Goal: Book appointment/travel/reservation

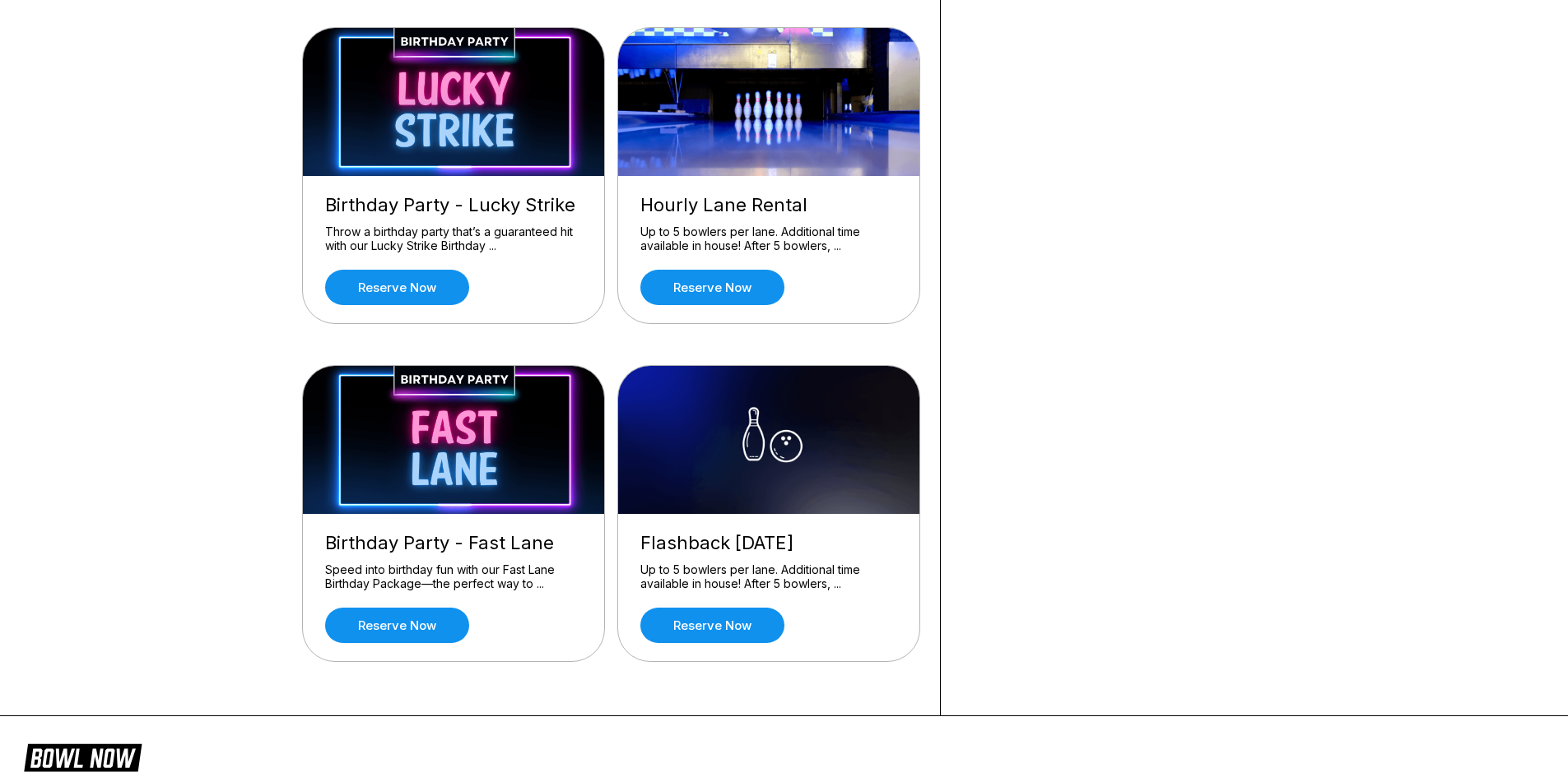
scroll to position [493, 0]
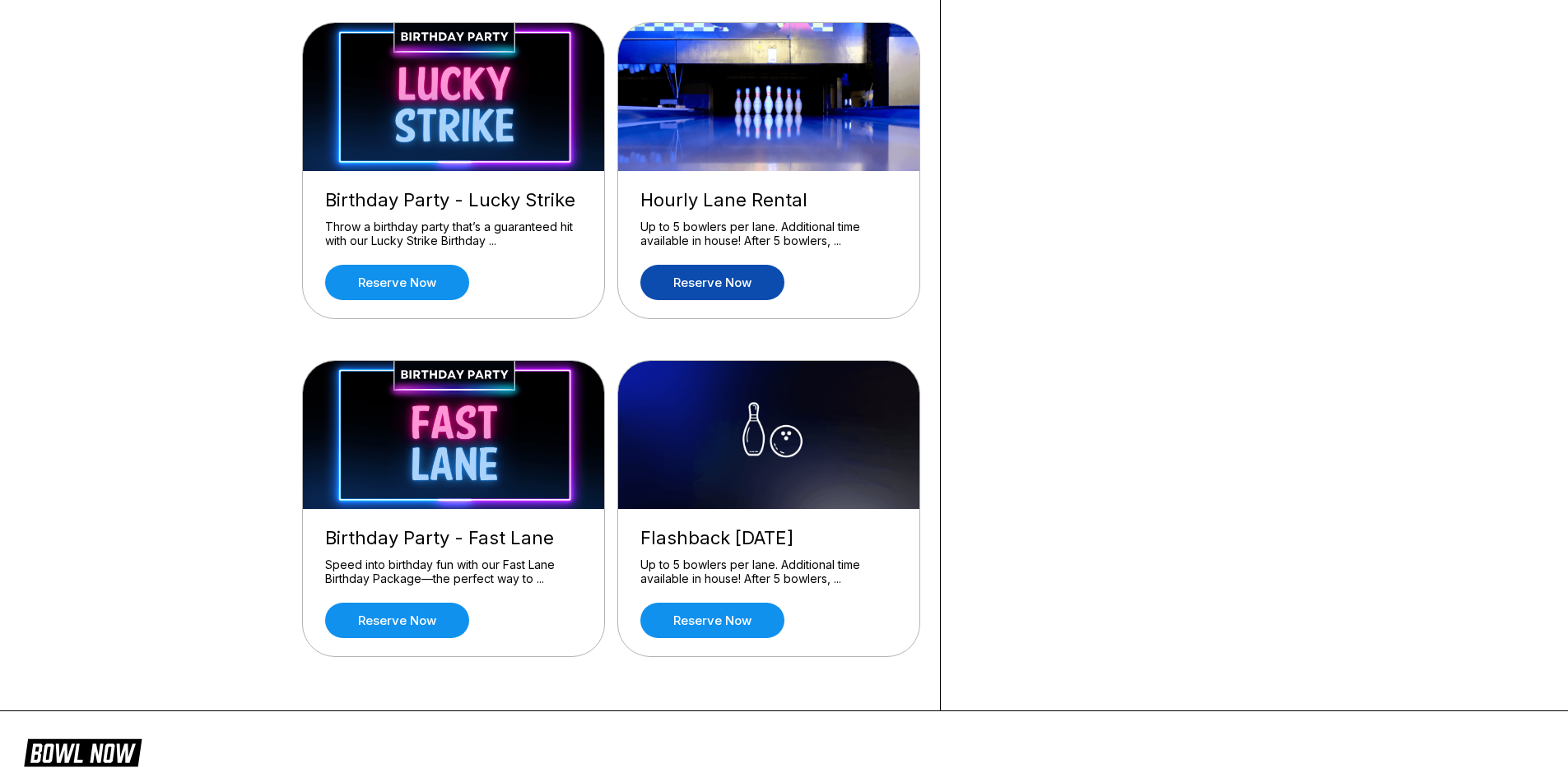
click at [719, 284] on link "Reserve now" at bounding box center [712, 282] width 144 height 36
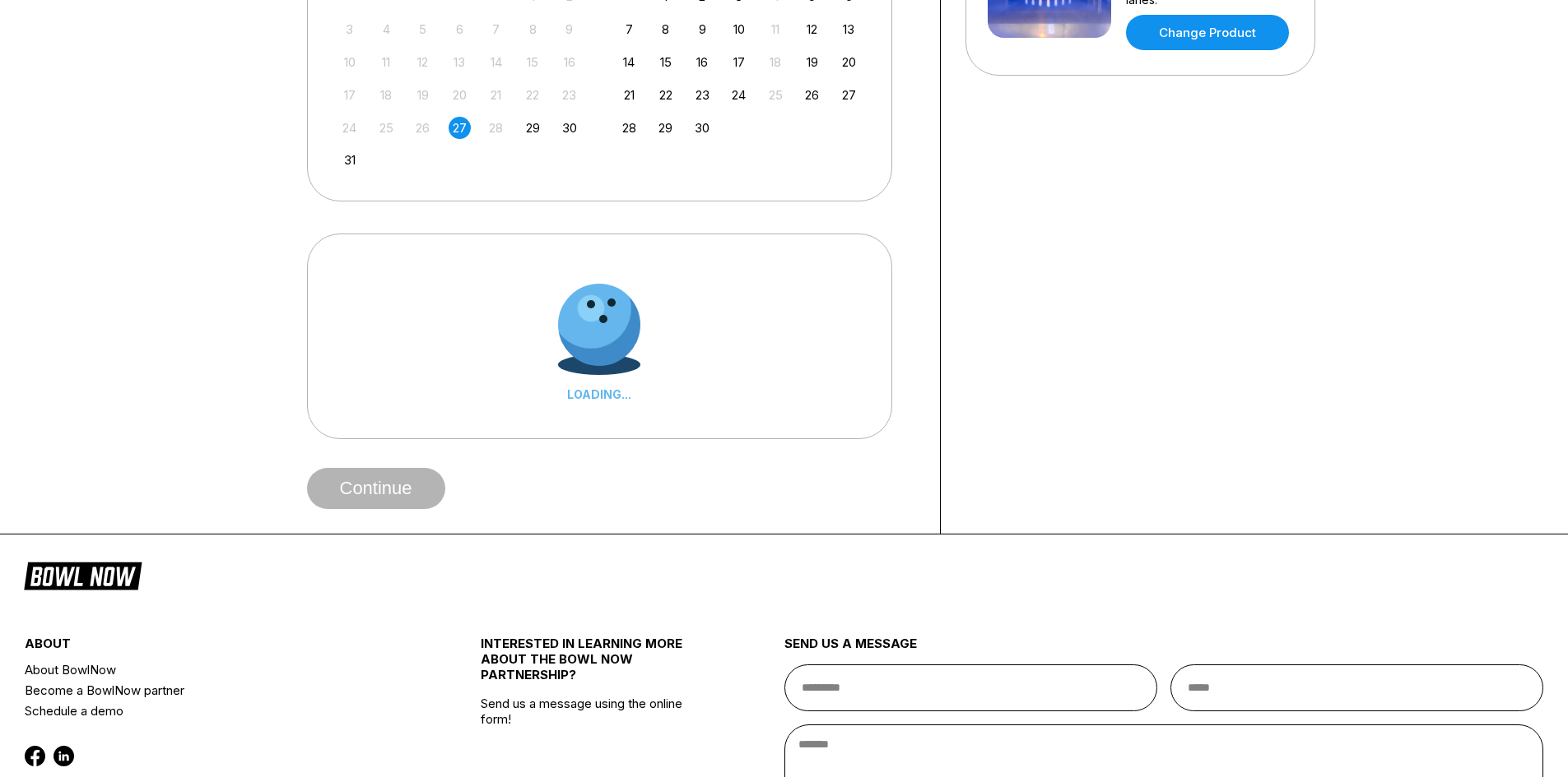
scroll to position [0, 0]
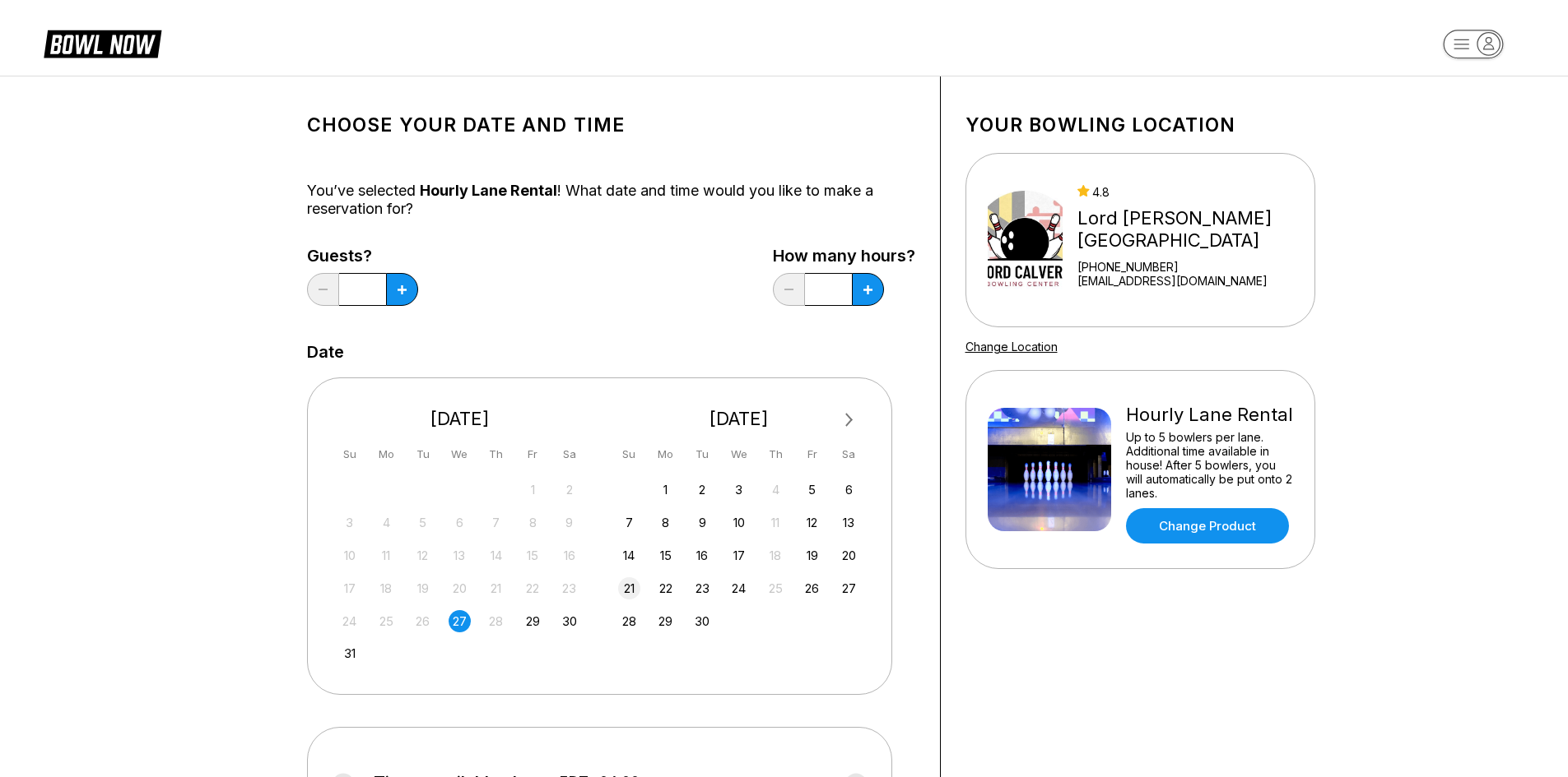
click at [635, 583] on div "21" at bounding box center [630, 589] width 23 height 23
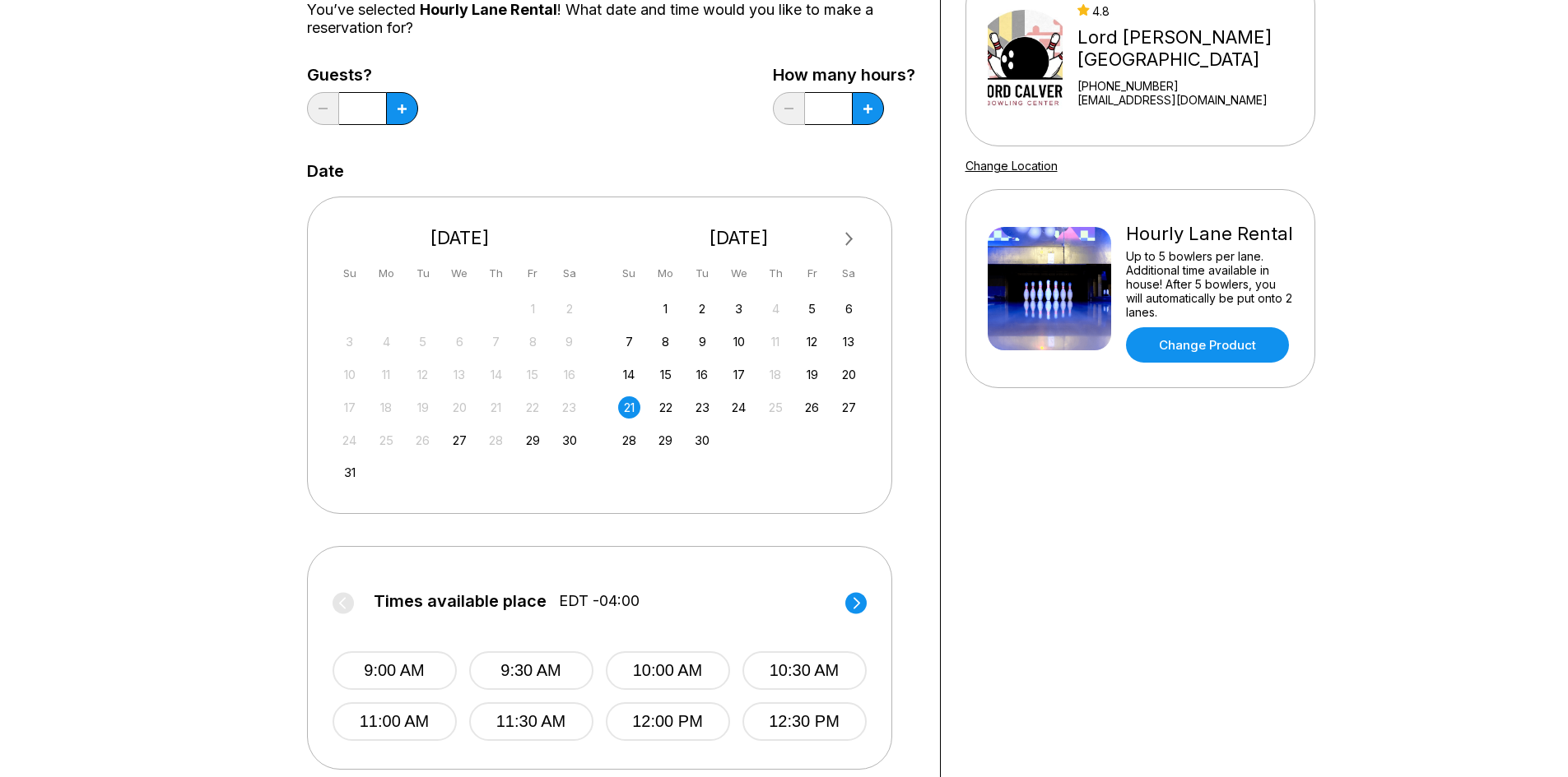
scroll to position [247, 0]
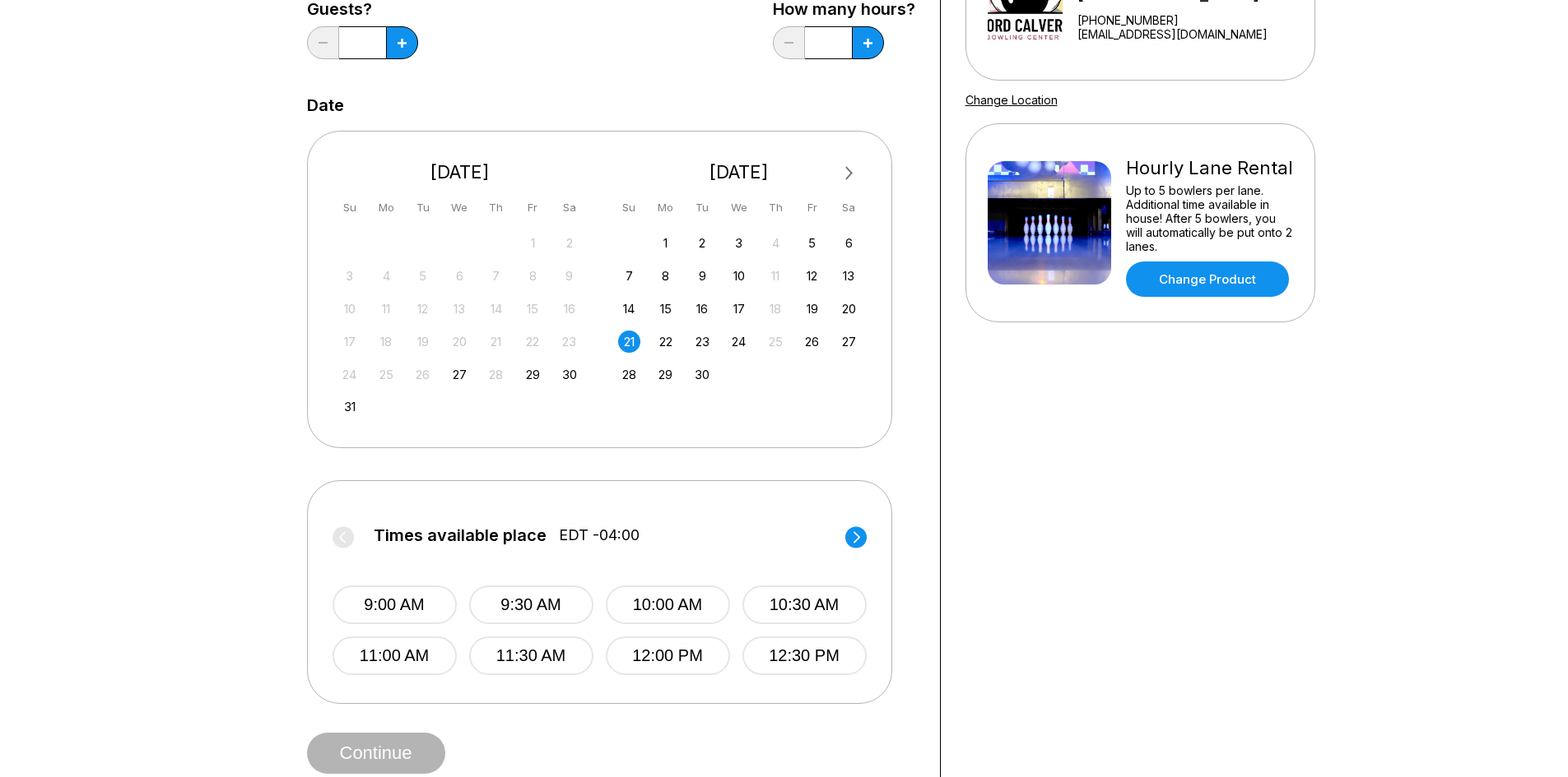
click at [857, 540] on icon at bounding box center [857, 537] width 7 height 11
click at [401, 600] on button "1:00 PM" at bounding box center [394, 605] width 124 height 39
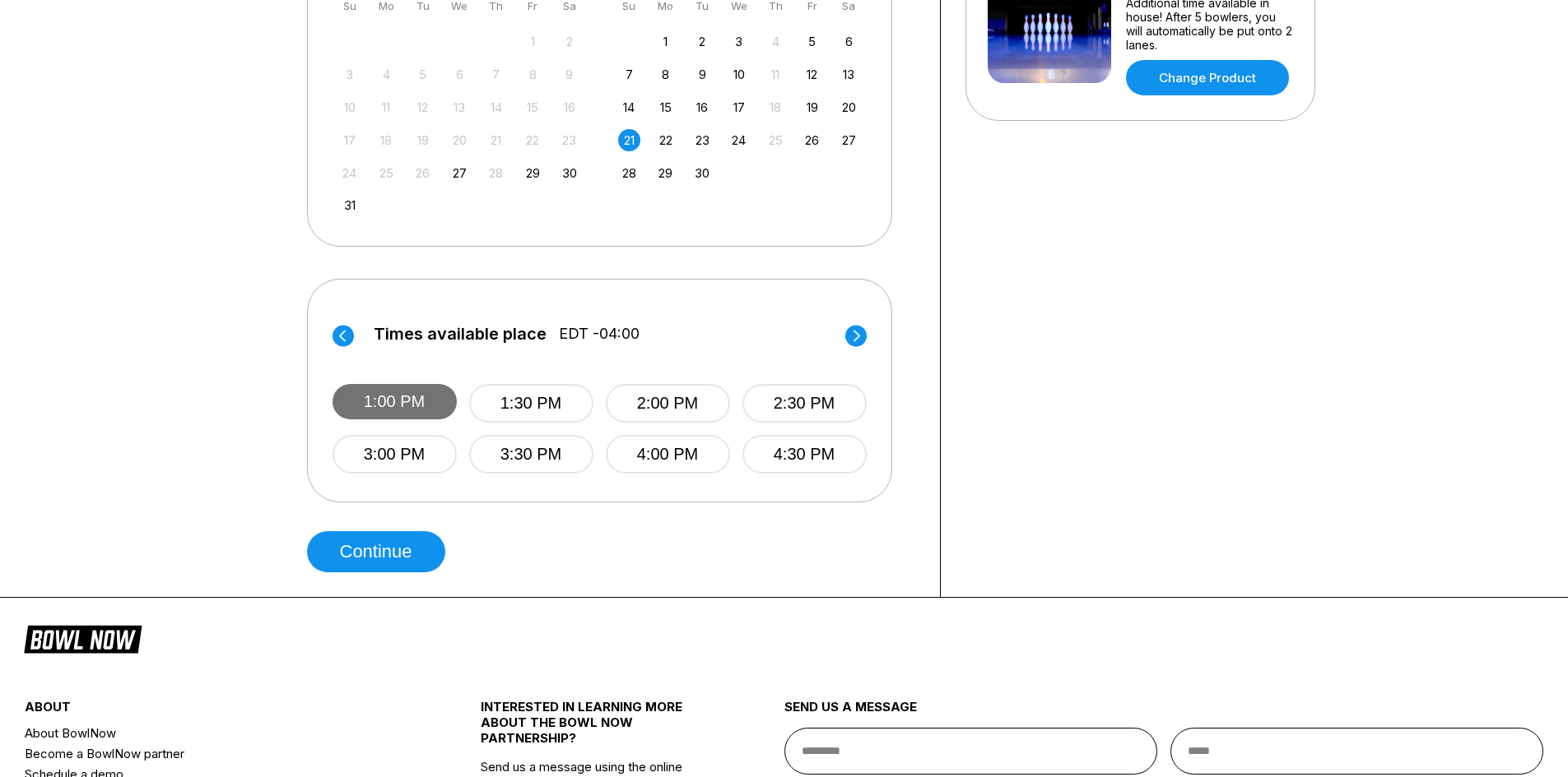
scroll to position [493, 0]
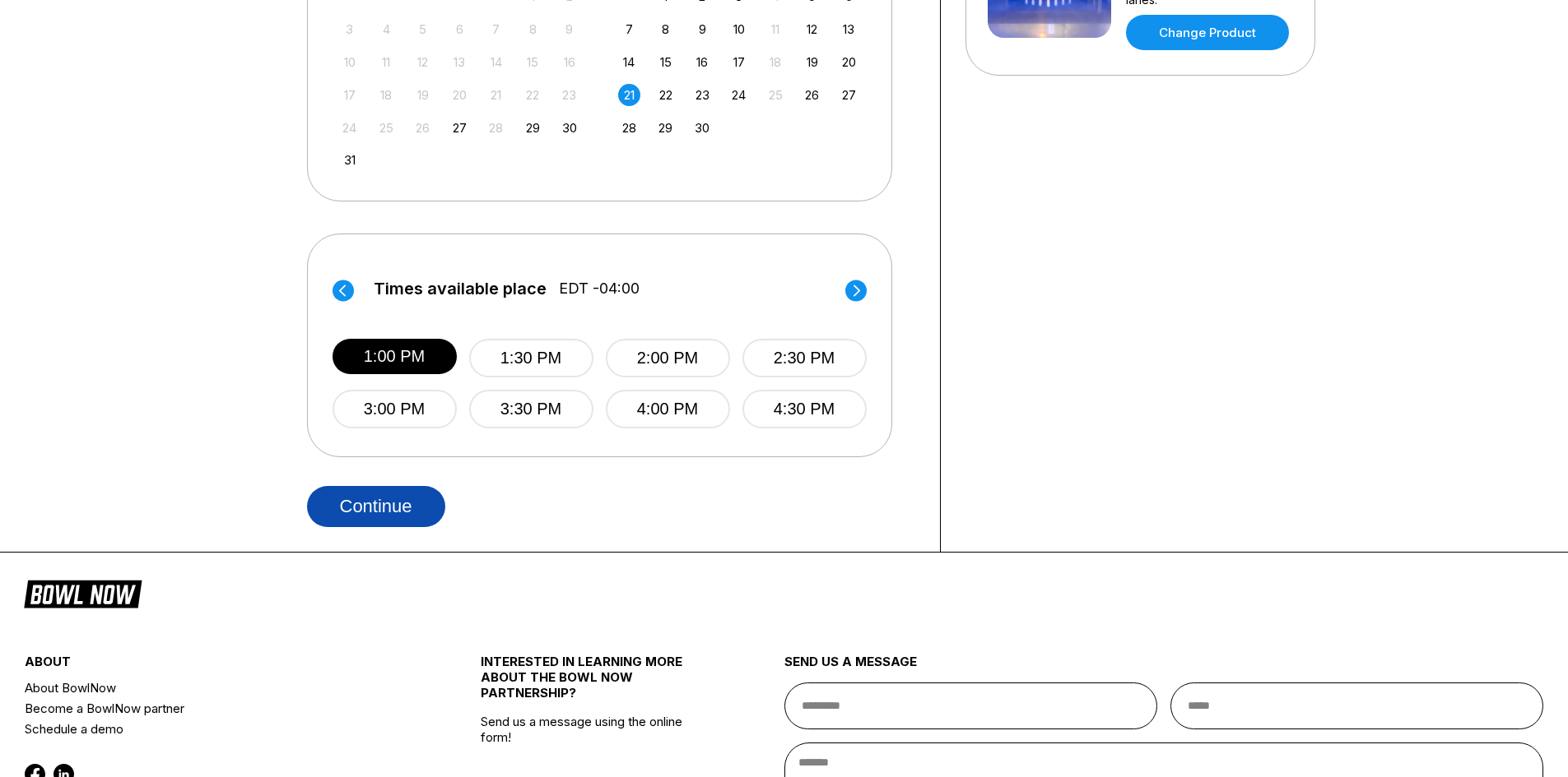
click at [415, 509] on button "Continue" at bounding box center [375, 506] width 138 height 41
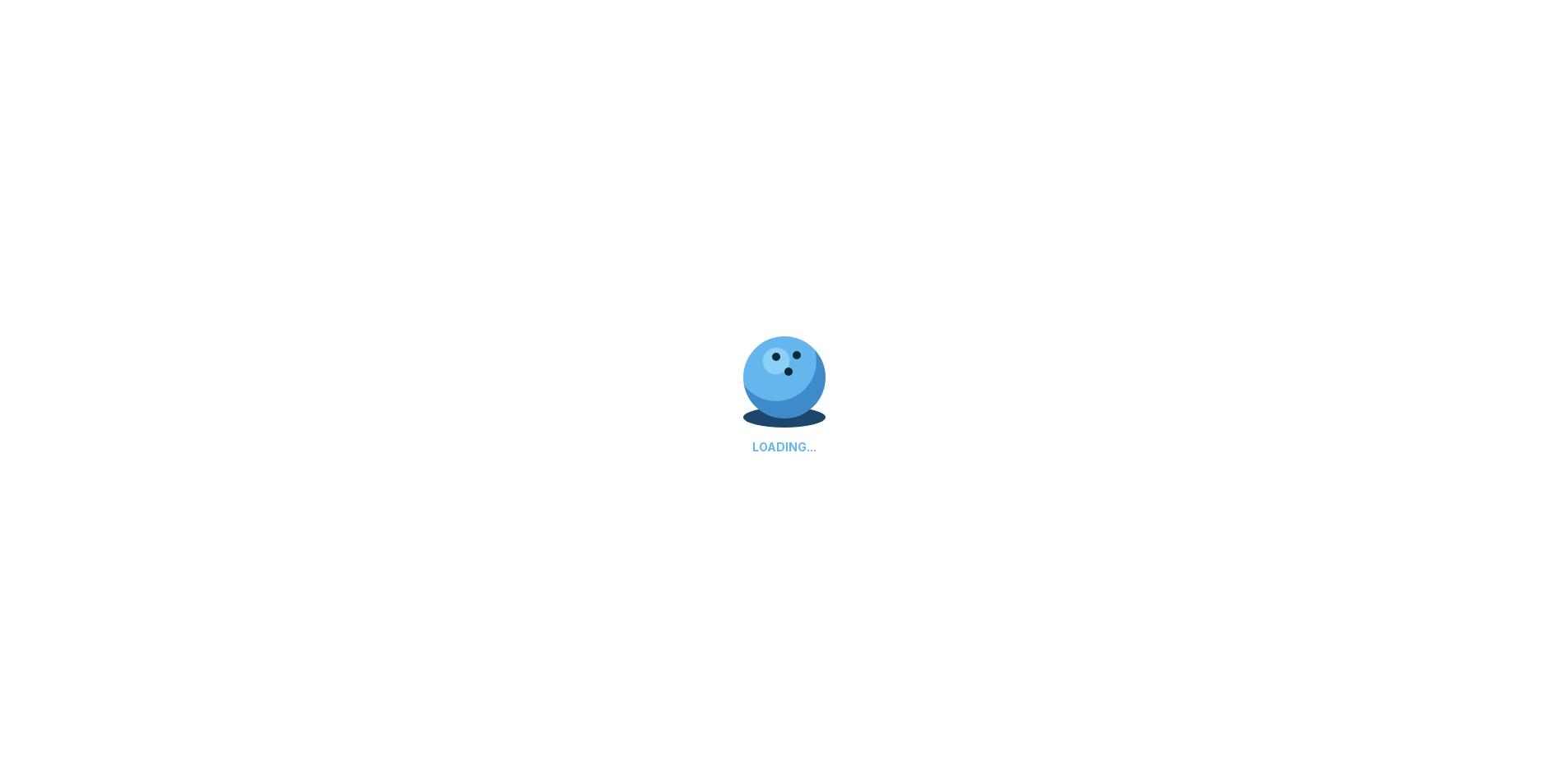
select select "**"
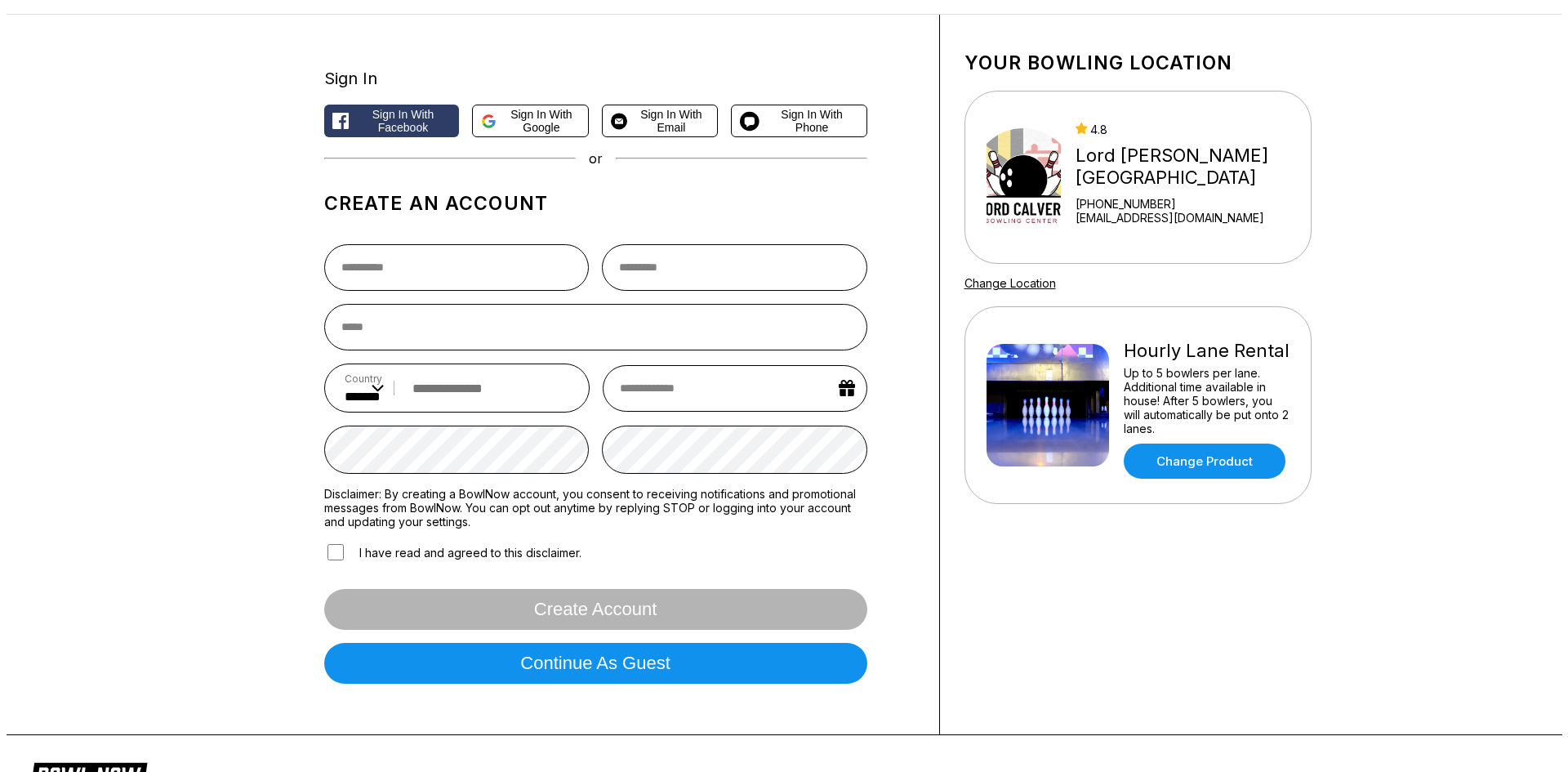
scroll to position [163, 0]
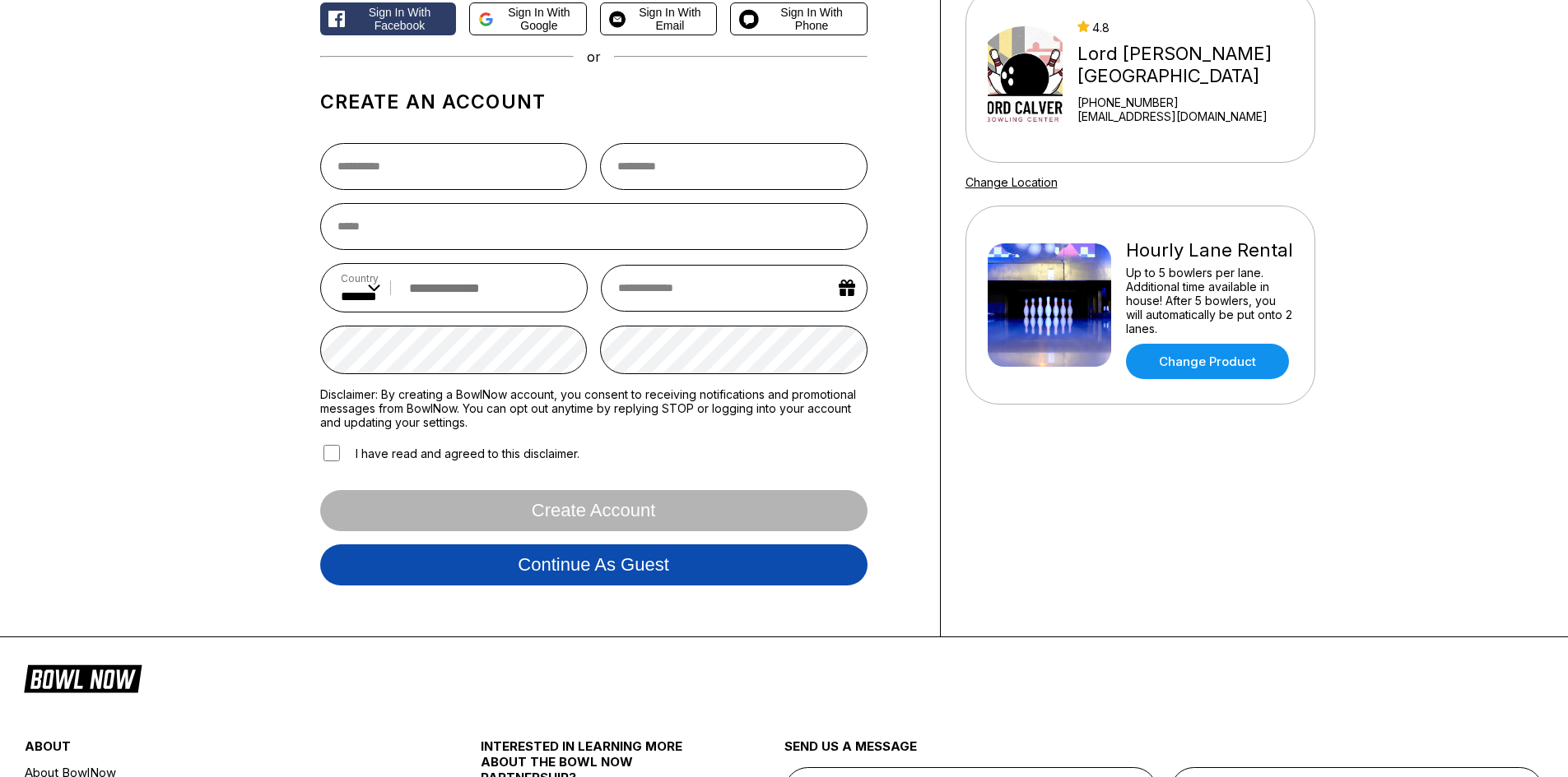
click at [496, 574] on button "Continue as guest" at bounding box center [594, 564] width 547 height 41
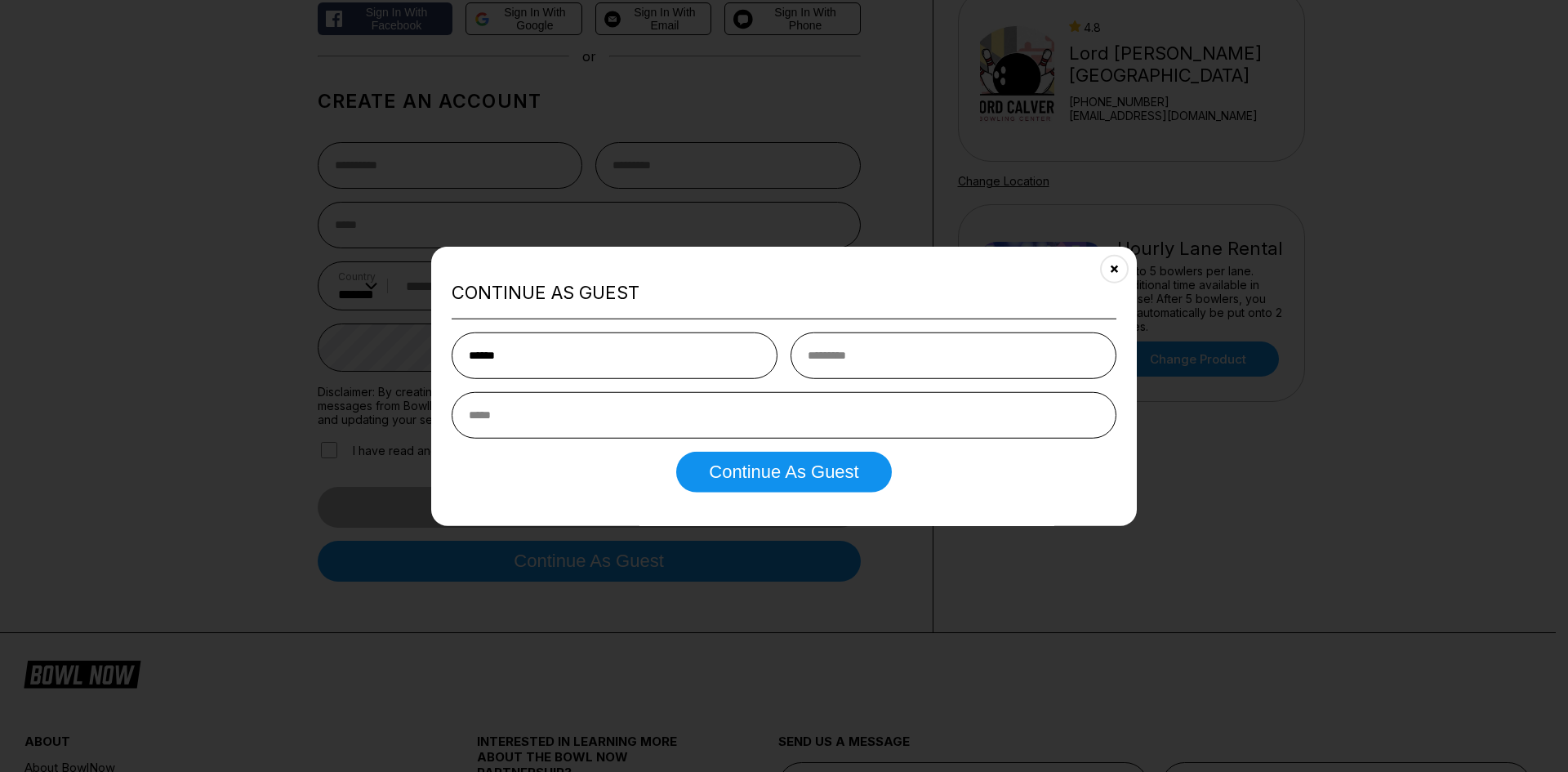
type input "******"
type input "**********"
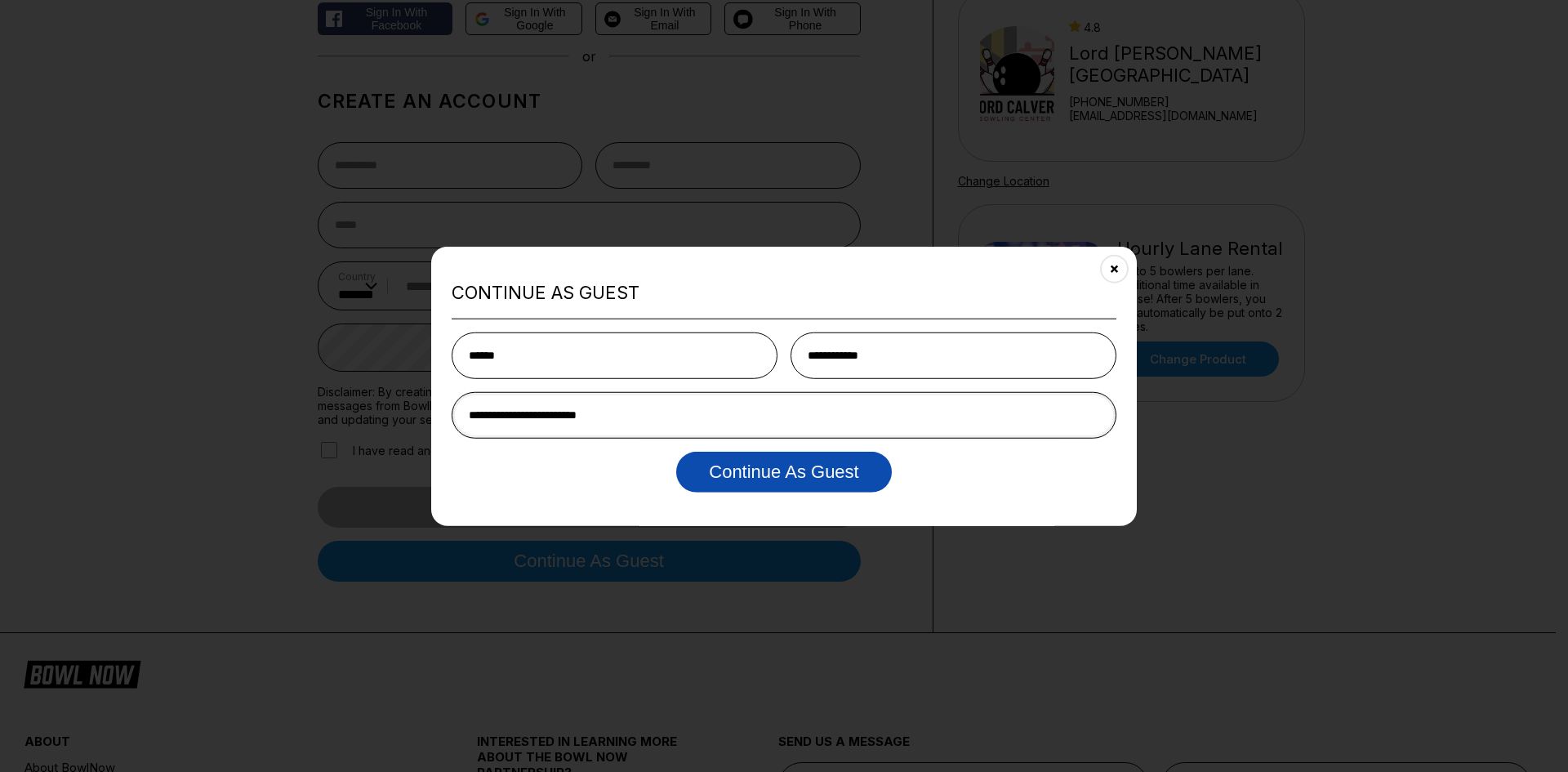
type input "**********"
click at [748, 476] on button "Continue as Guest" at bounding box center [783, 472] width 215 height 41
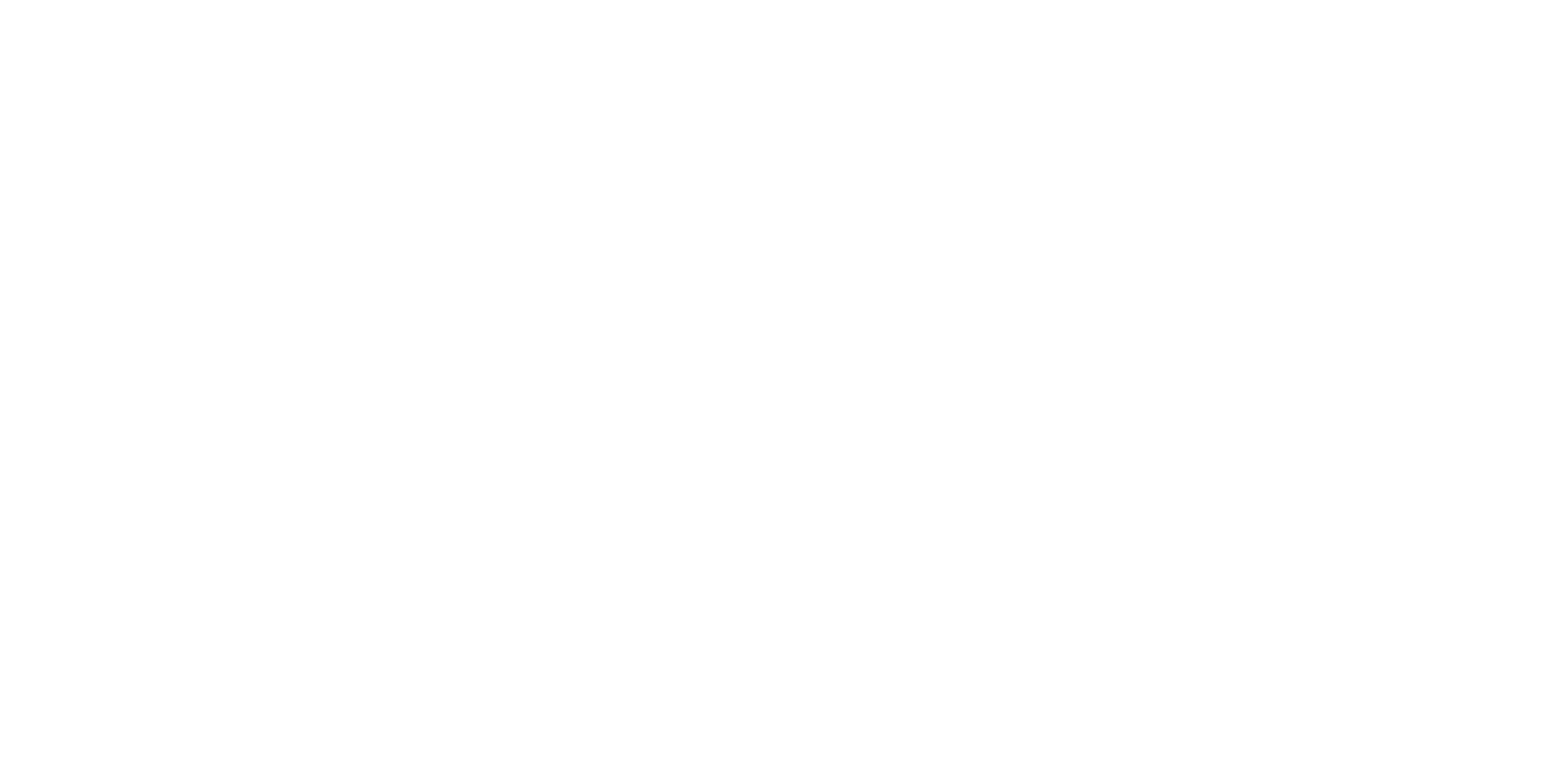
scroll to position [0, 0]
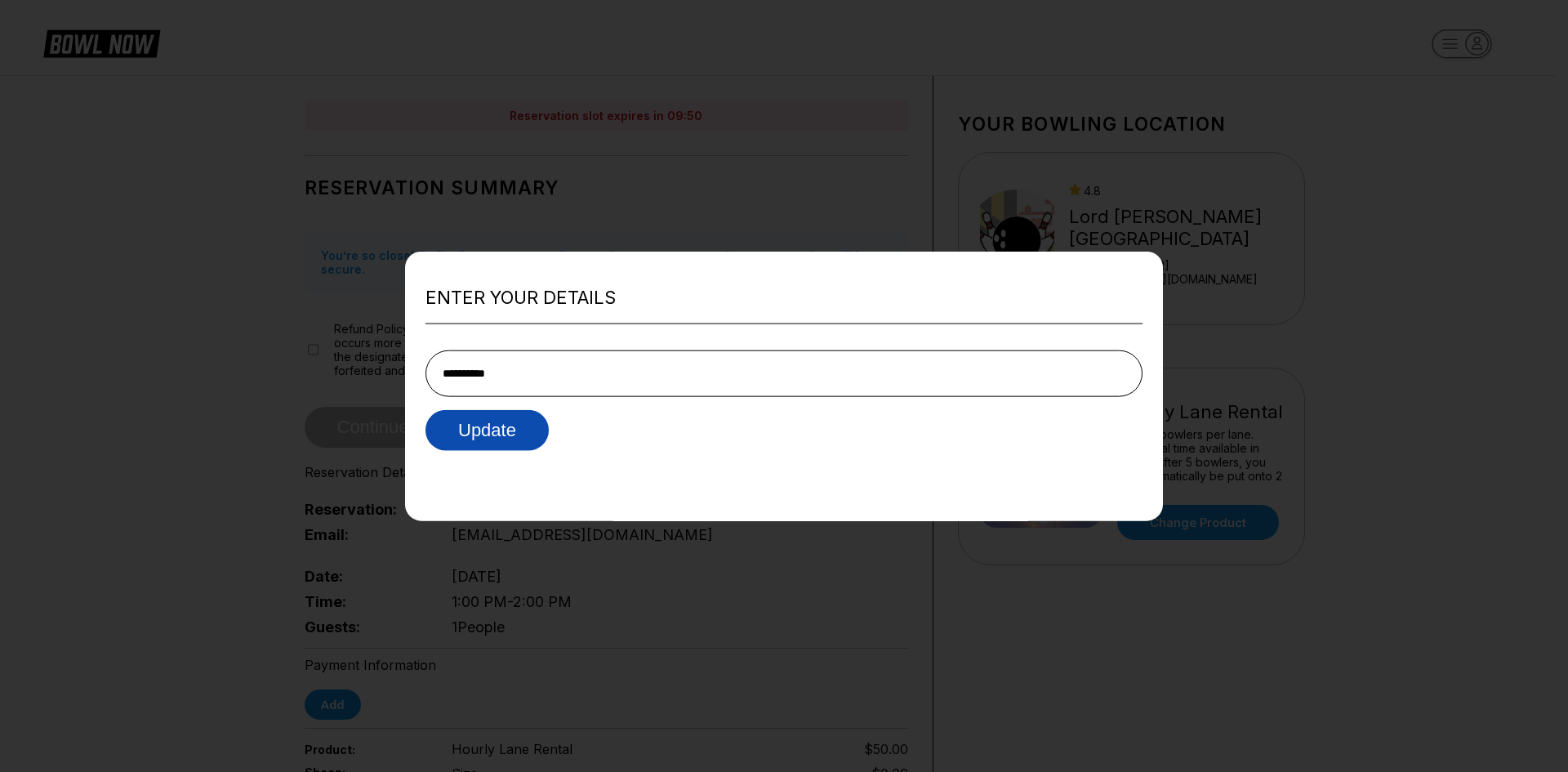
type input "**********"
click at [515, 436] on button "Update" at bounding box center [487, 430] width 123 height 41
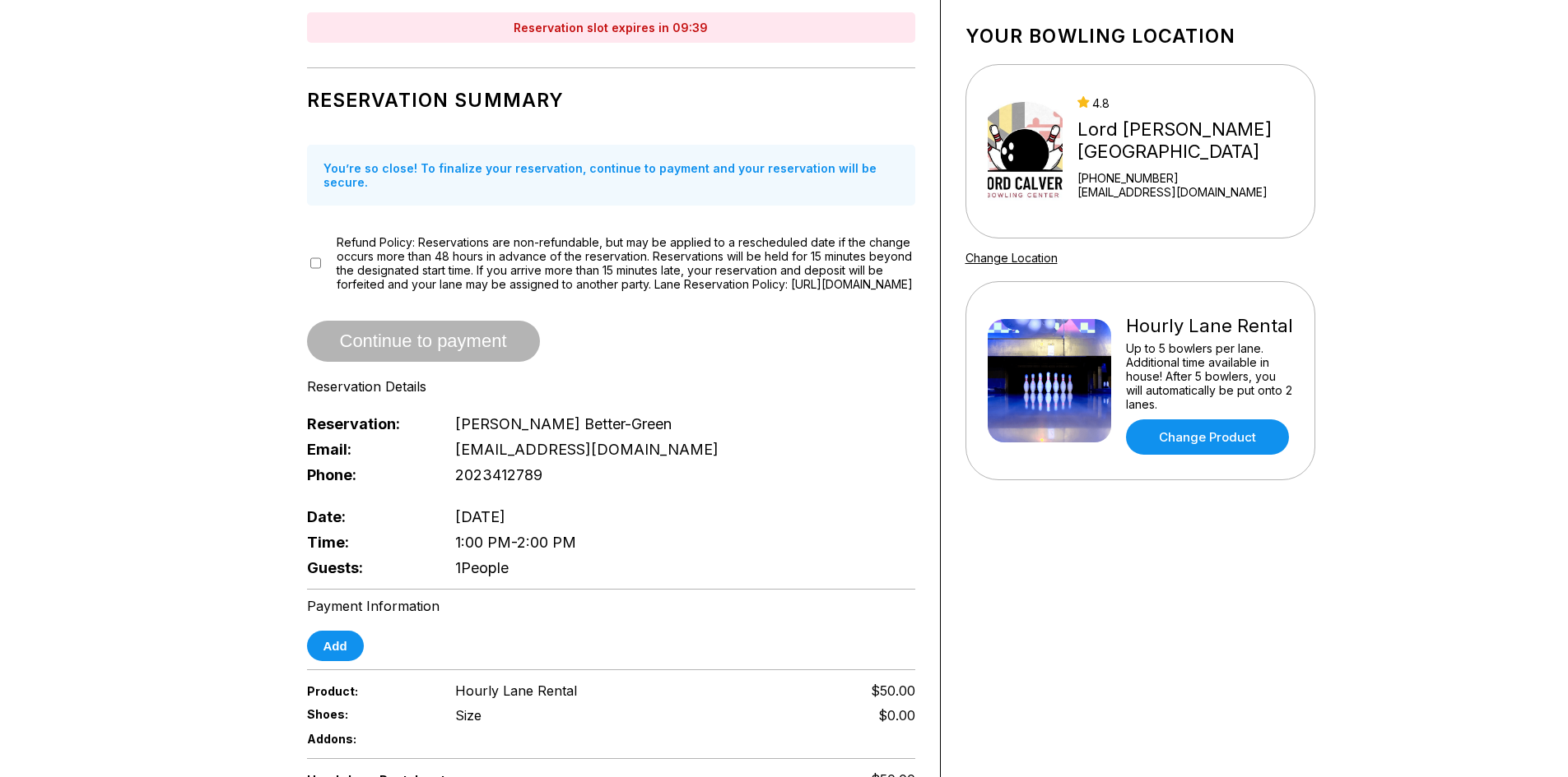
scroll to position [82, 0]
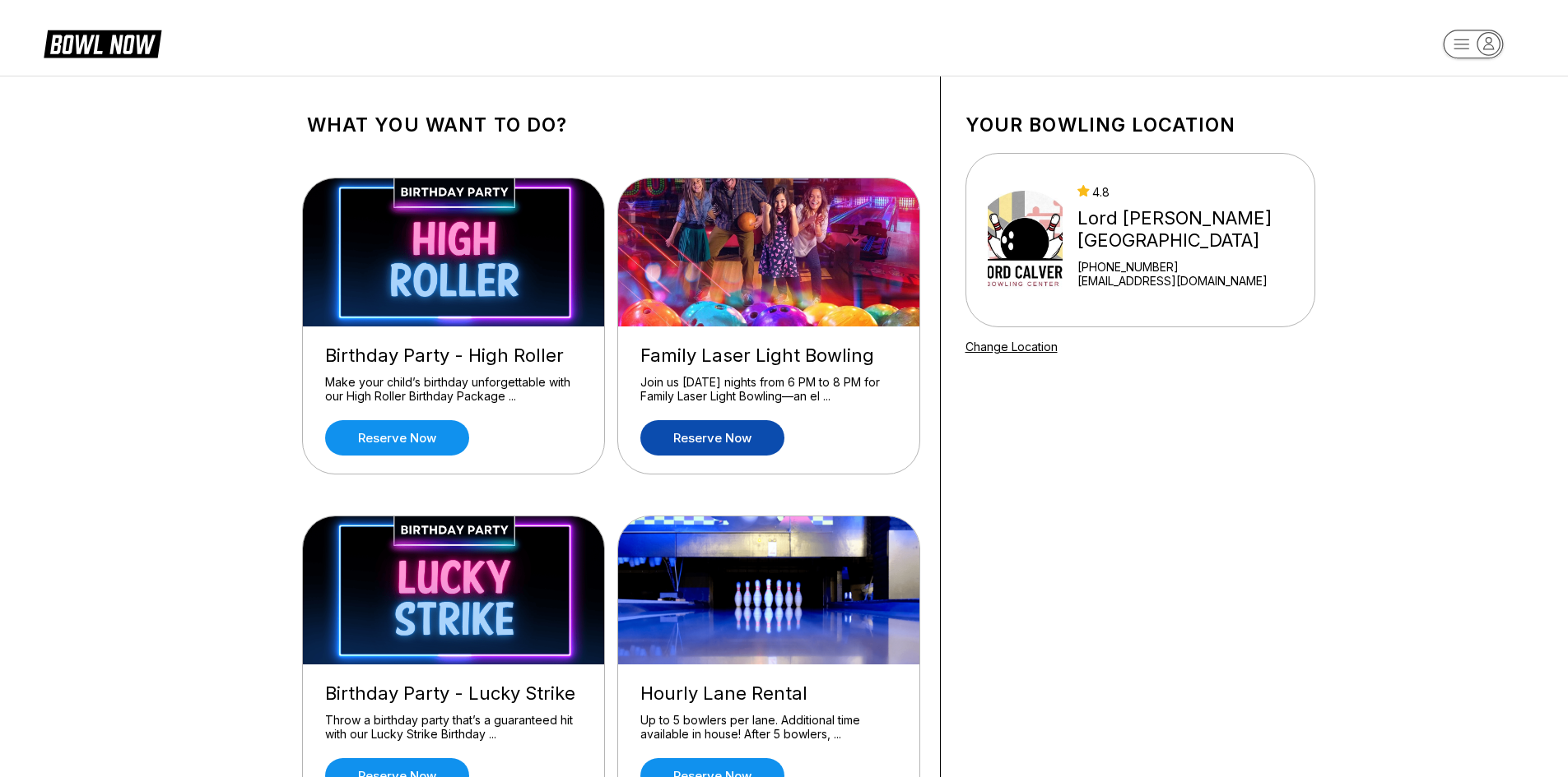
click at [708, 447] on link "Reserve now" at bounding box center [712, 438] width 144 height 36
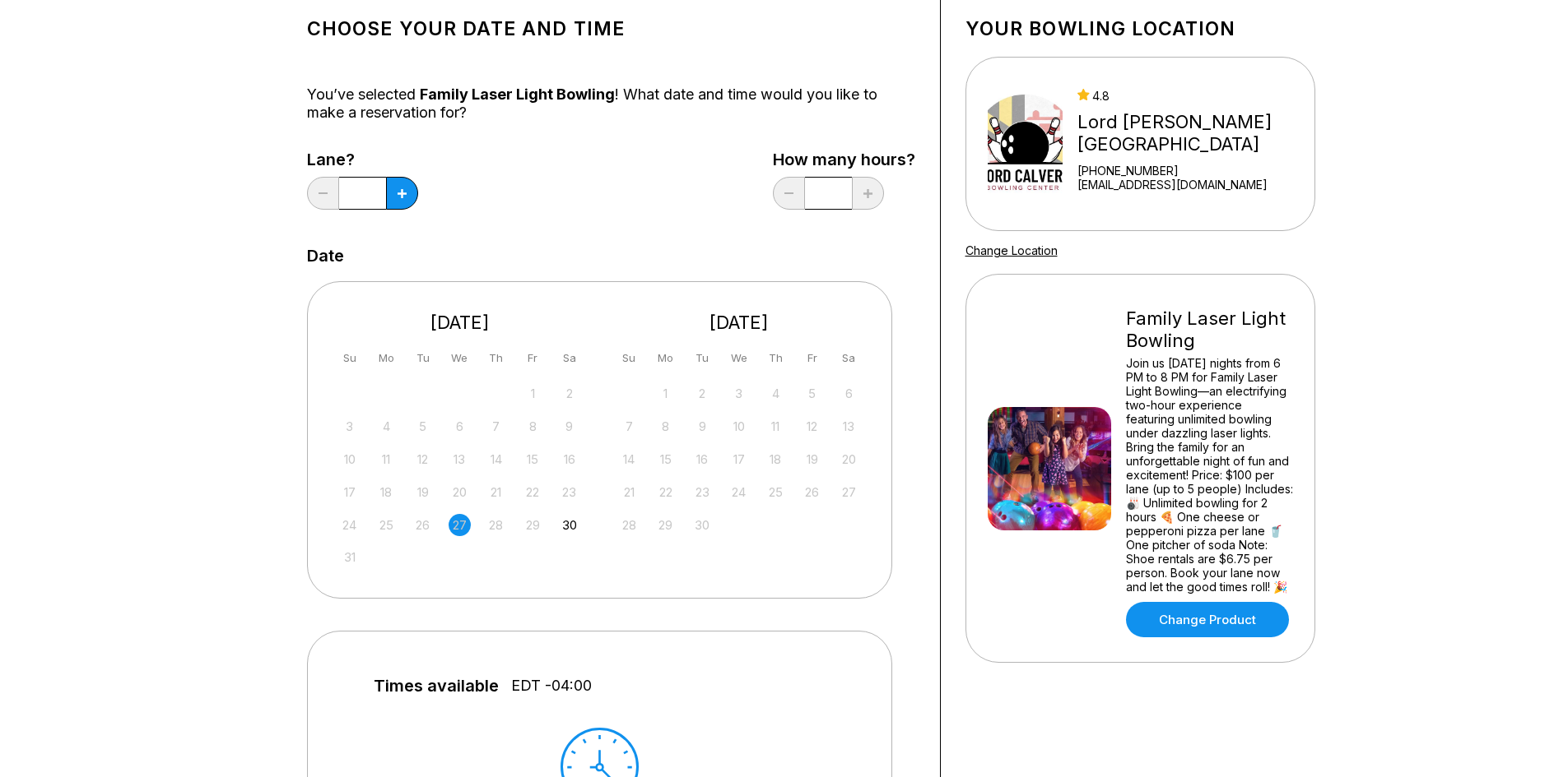
scroll to position [82, 0]
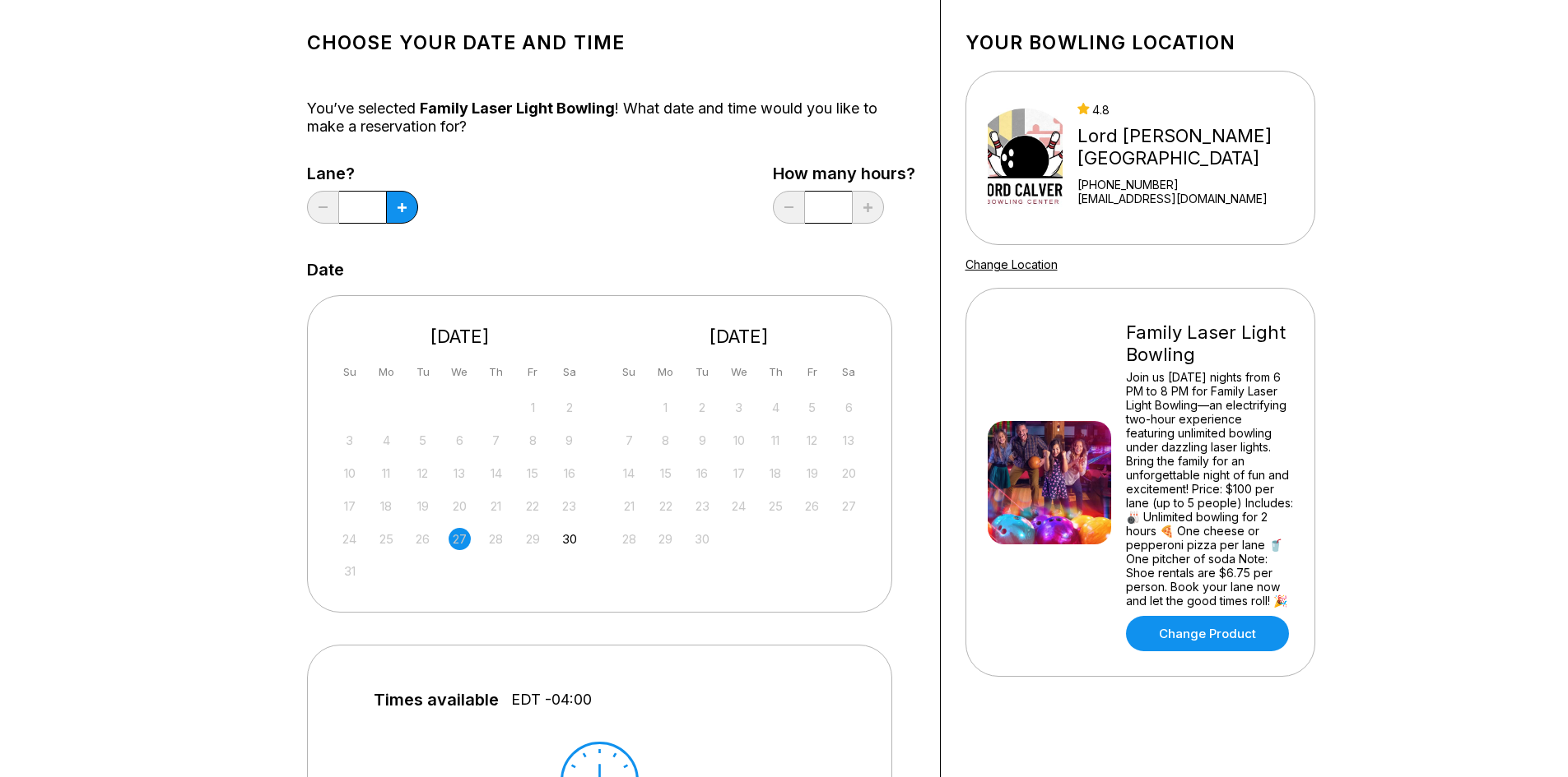
click at [1192, 562] on div "Join us [DATE] nights from 6 PM to 8 PM for Family Laser Light Bowling—an elect…" at bounding box center [1209, 489] width 167 height 238
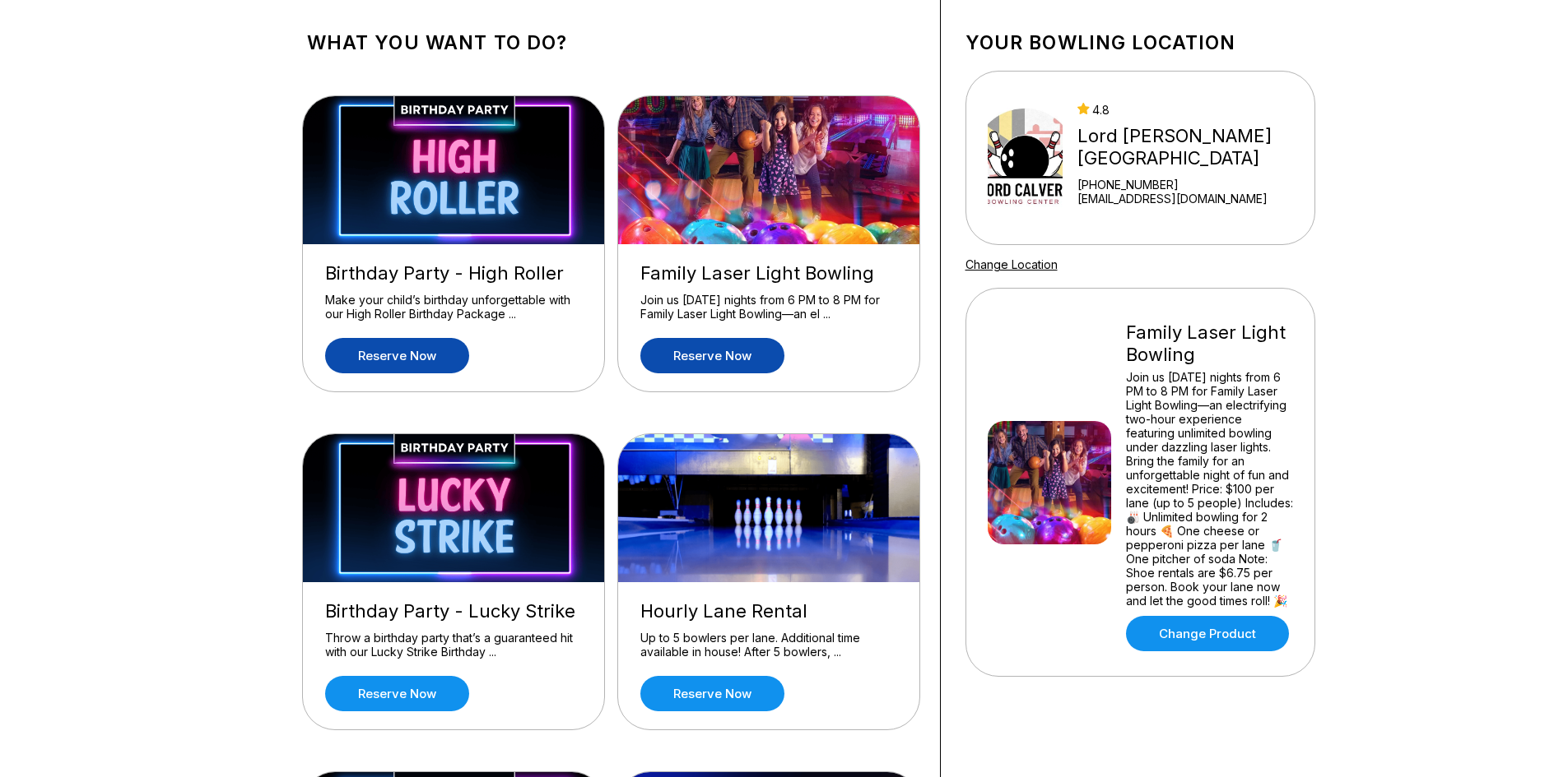
click at [405, 358] on link "Reserve now" at bounding box center [397, 355] width 144 height 36
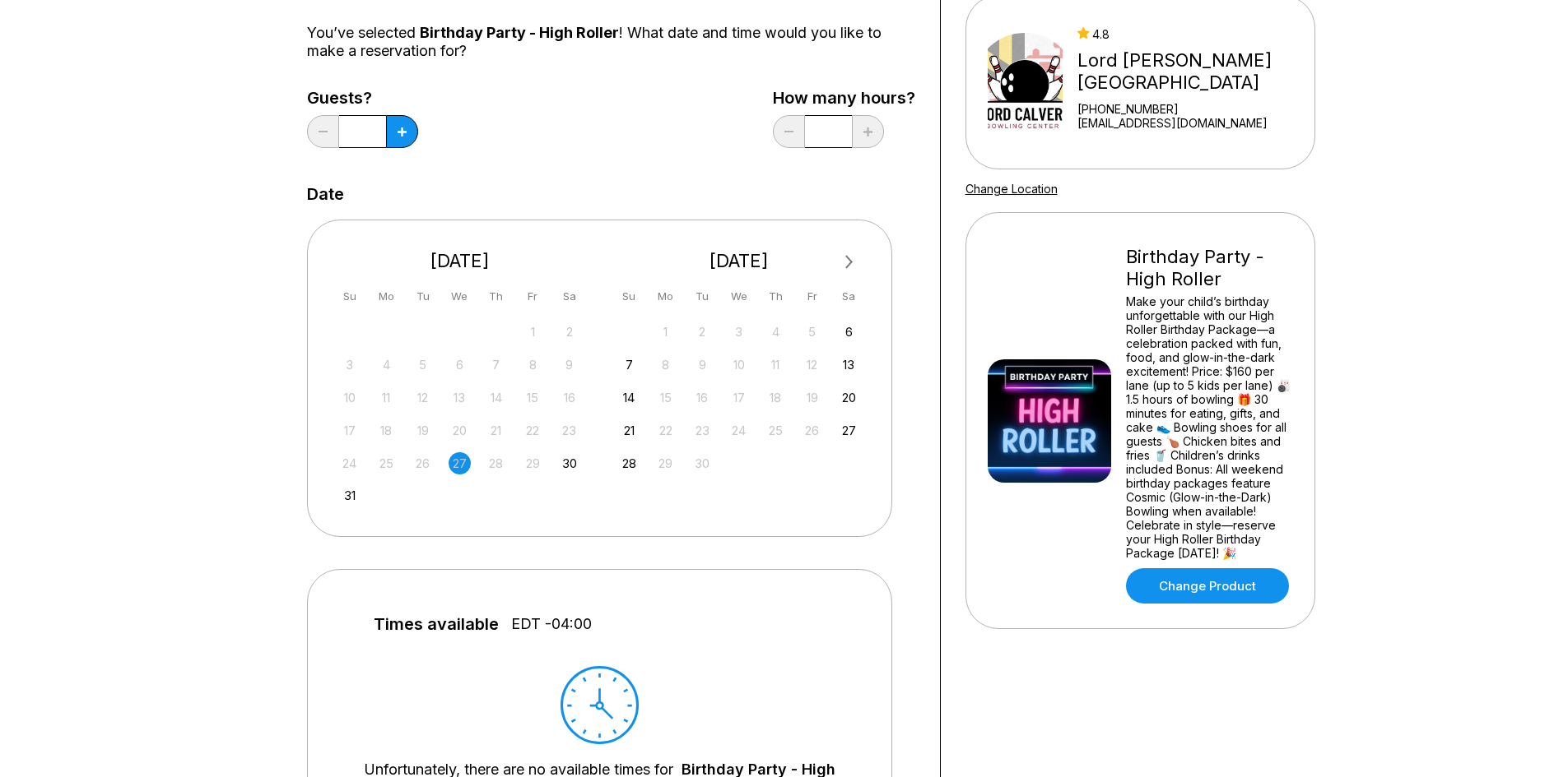
scroll to position [164, 0]
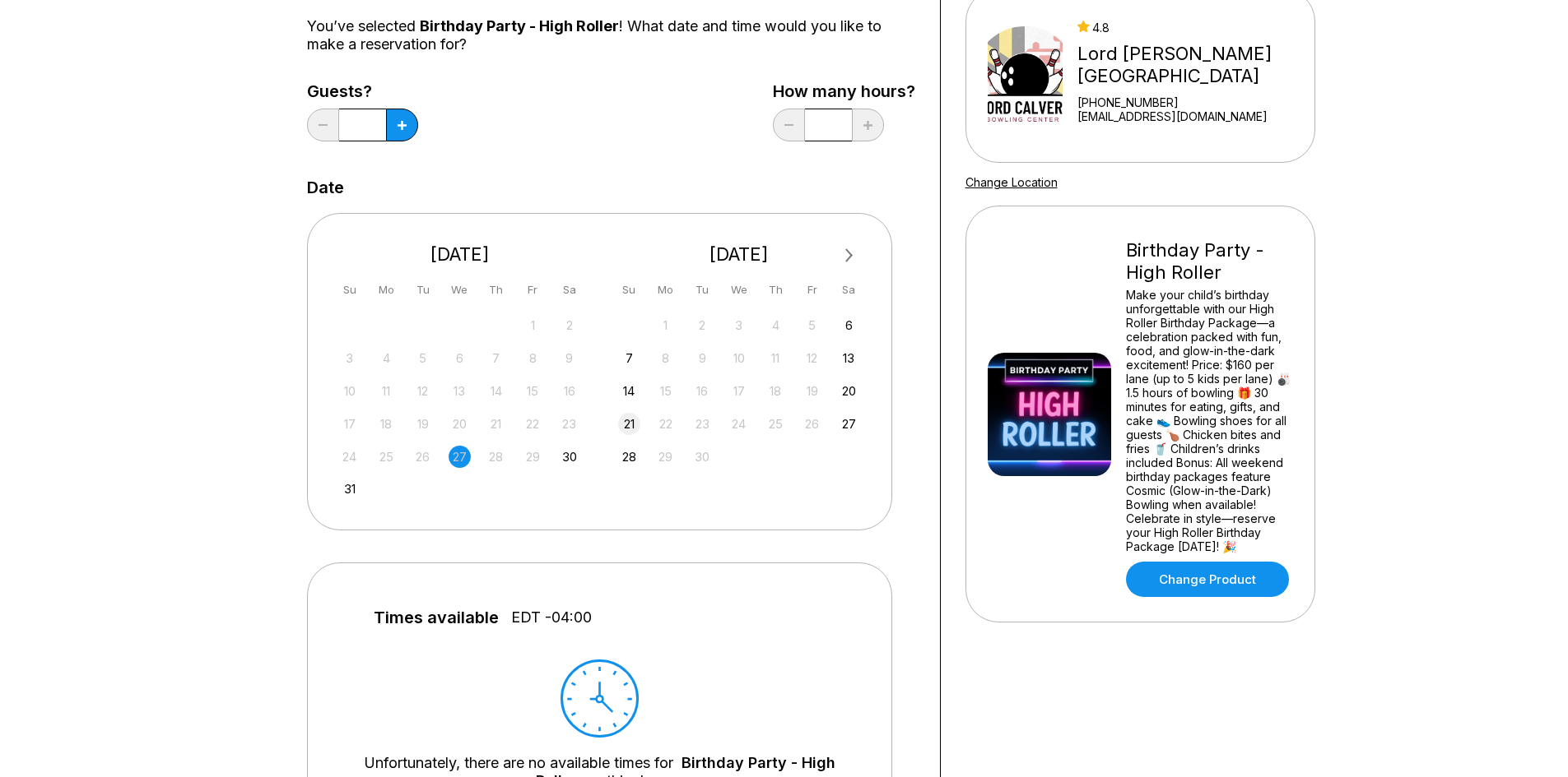
click at [628, 430] on div "21" at bounding box center [630, 425] width 23 height 23
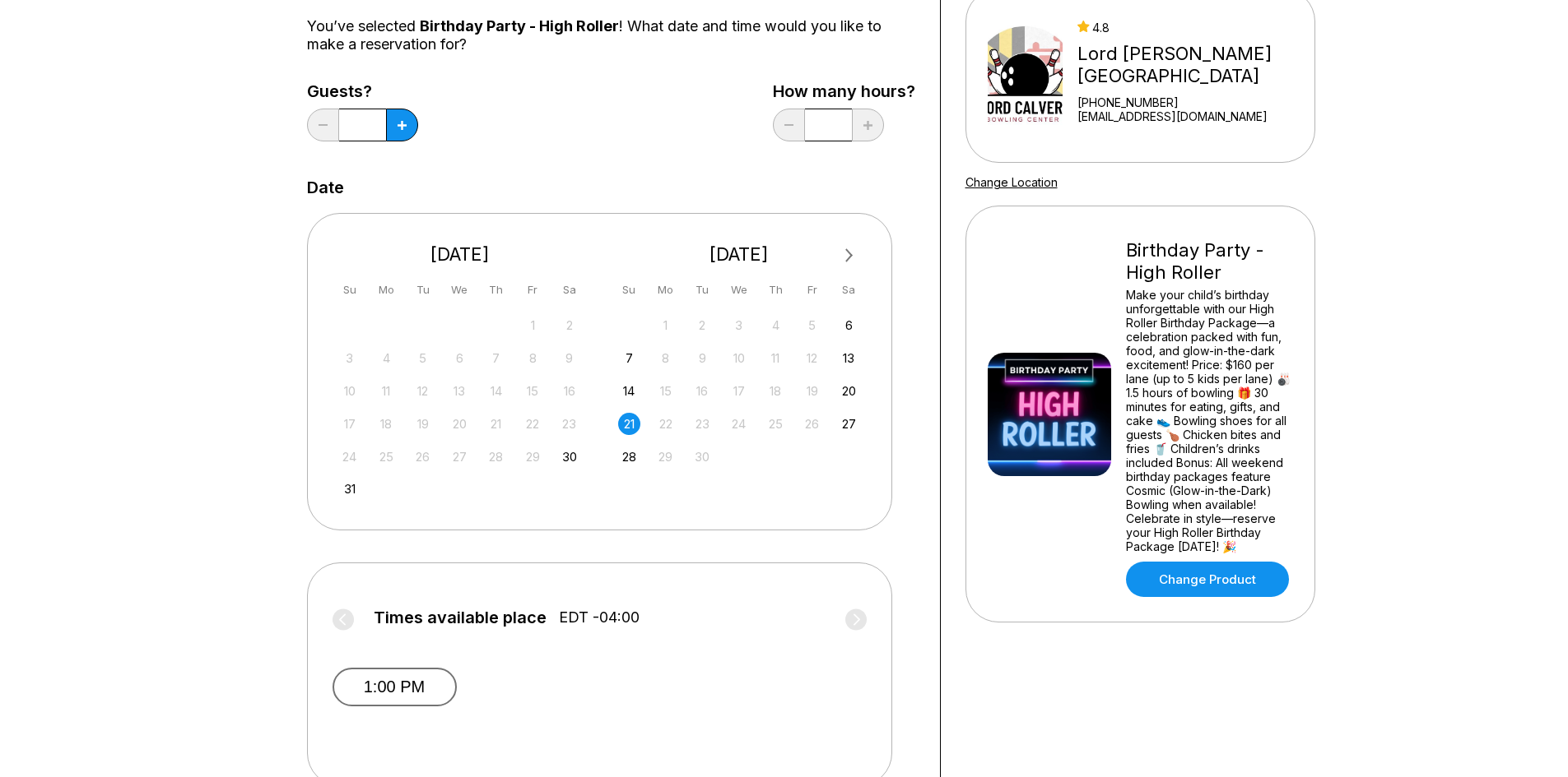
click at [437, 675] on button "1:00 PM" at bounding box center [394, 687] width 124 height 39
click at [1159, 597] on link "Change Product" at bounding box center [1207, 579] width 163 height 36
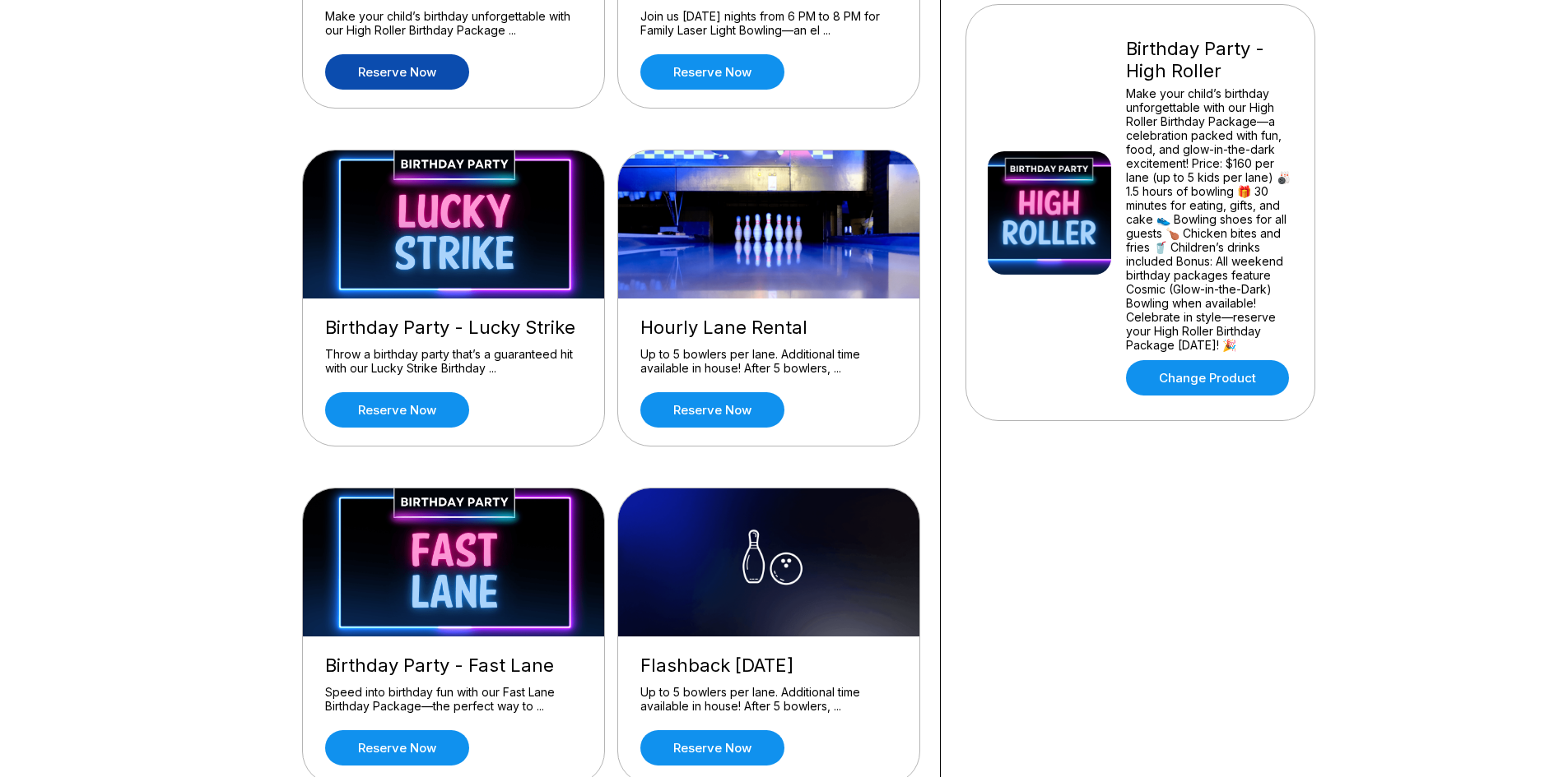
scroll to position [247, 0]
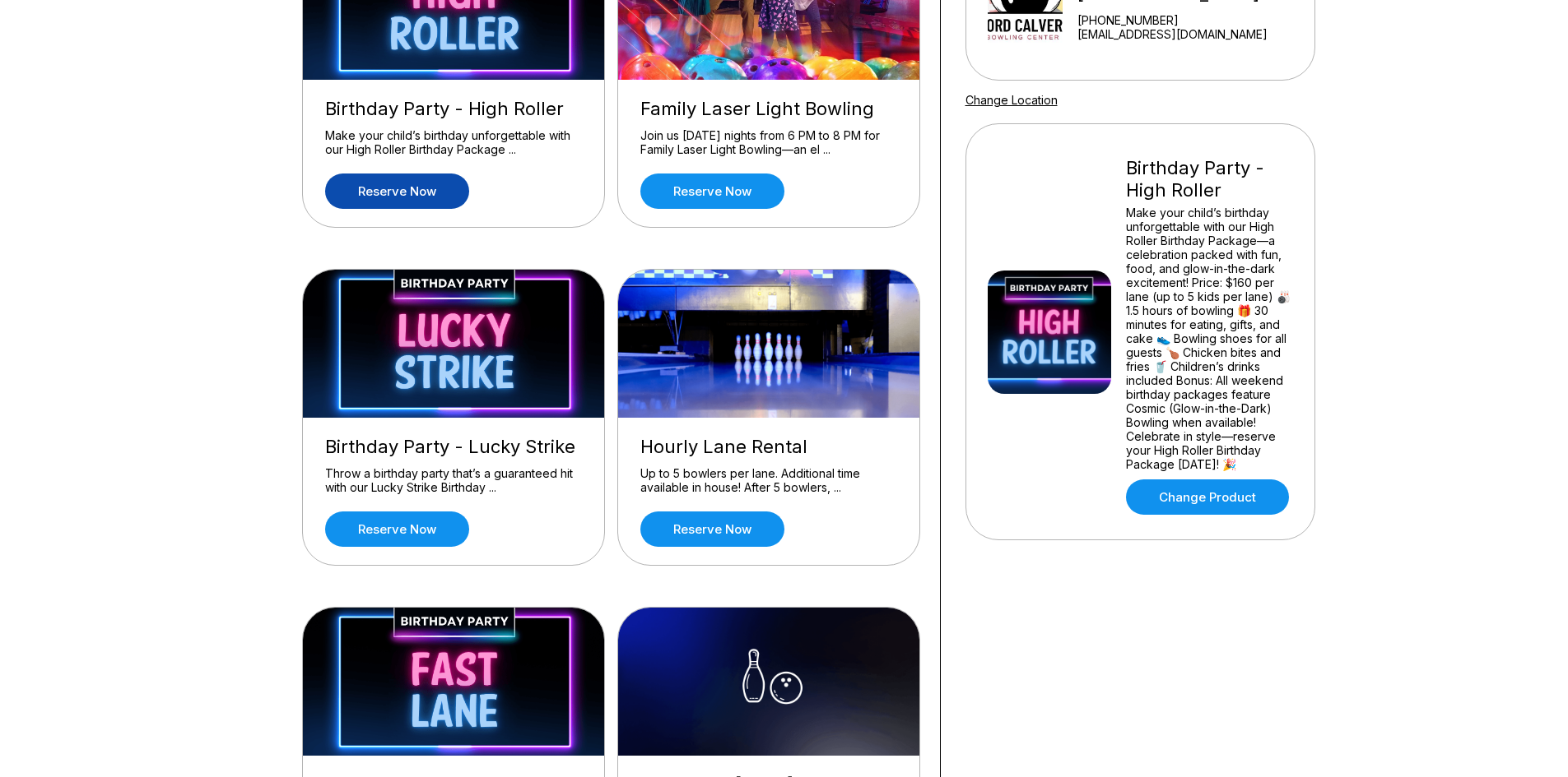
click at [427, 189] on link "Reserve now" at bounding box center [397, 191] width 144 height 36
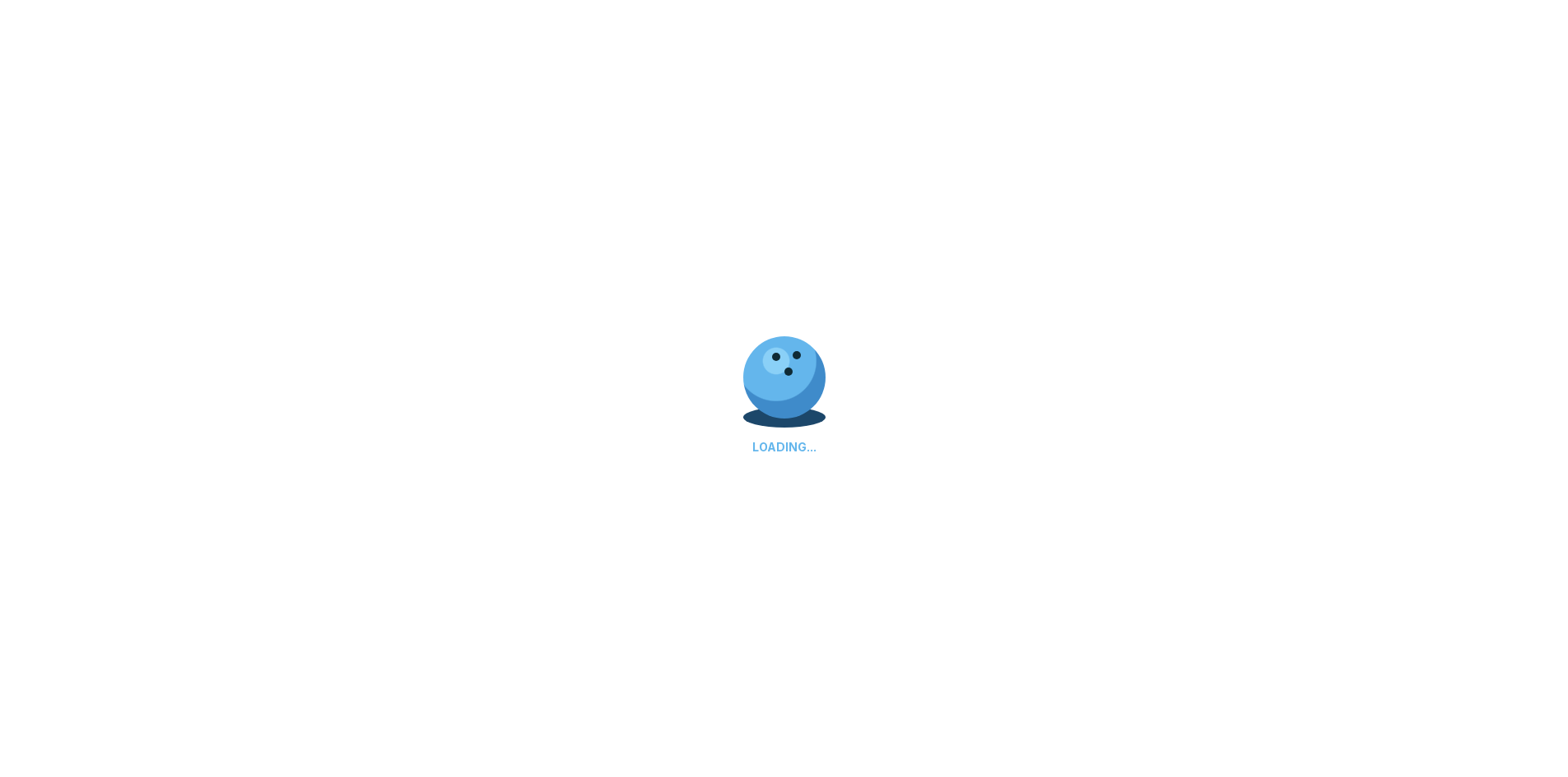
scroll to position [0, 0]
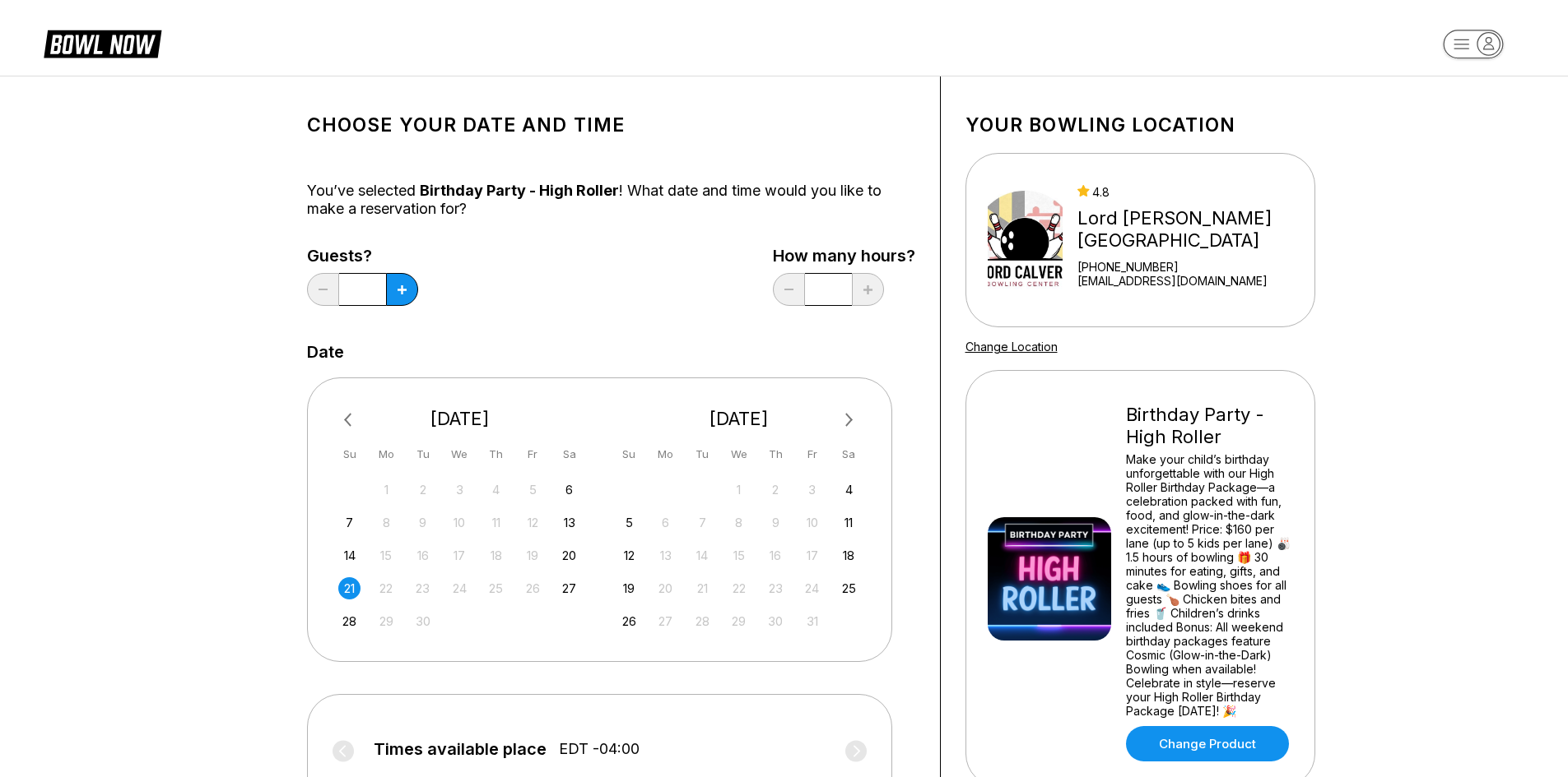
click at [354, 591] on div "21" at bounding box center [349, 589] width 23 height 23
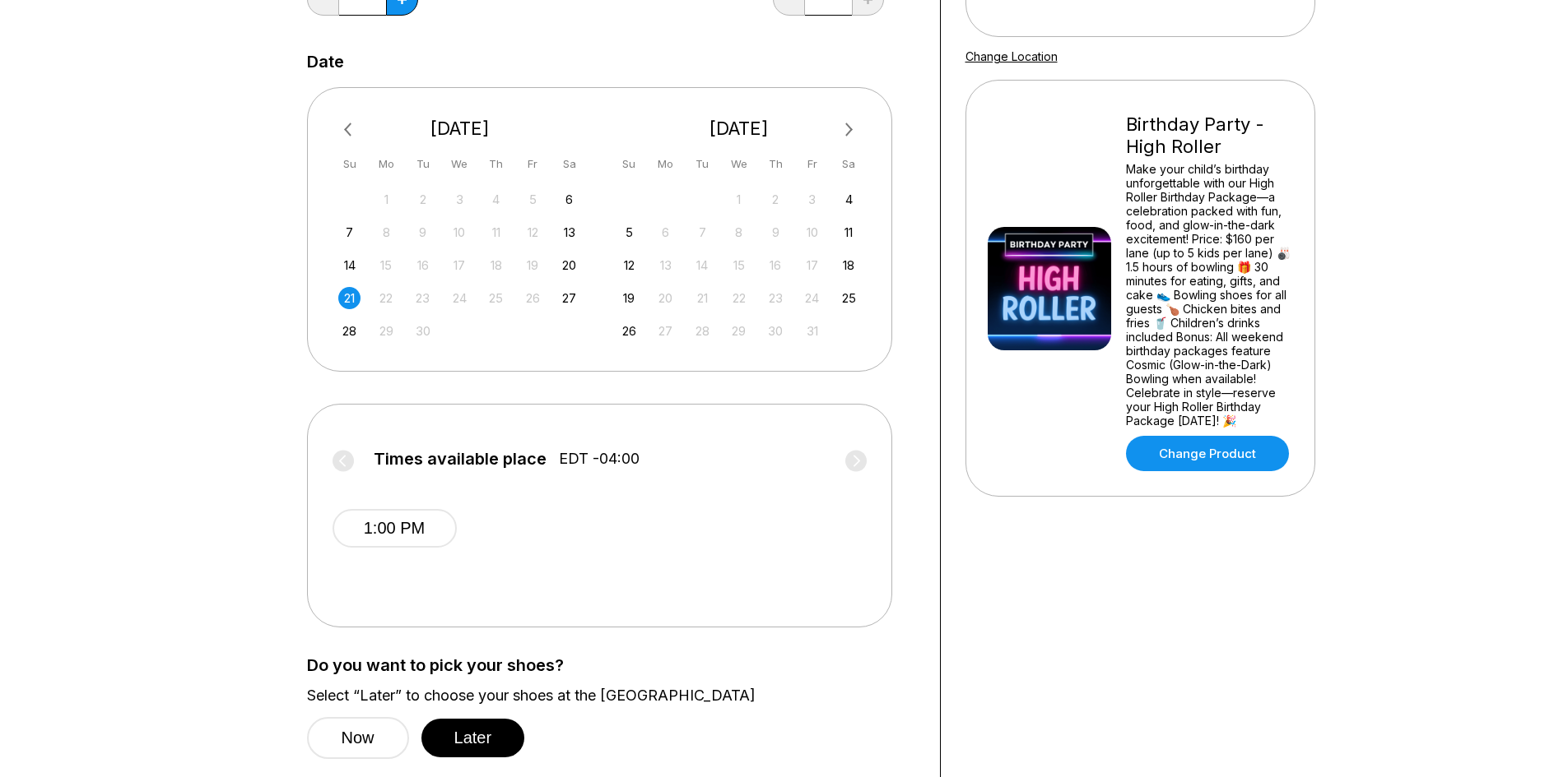
scroll to position [329, 0]
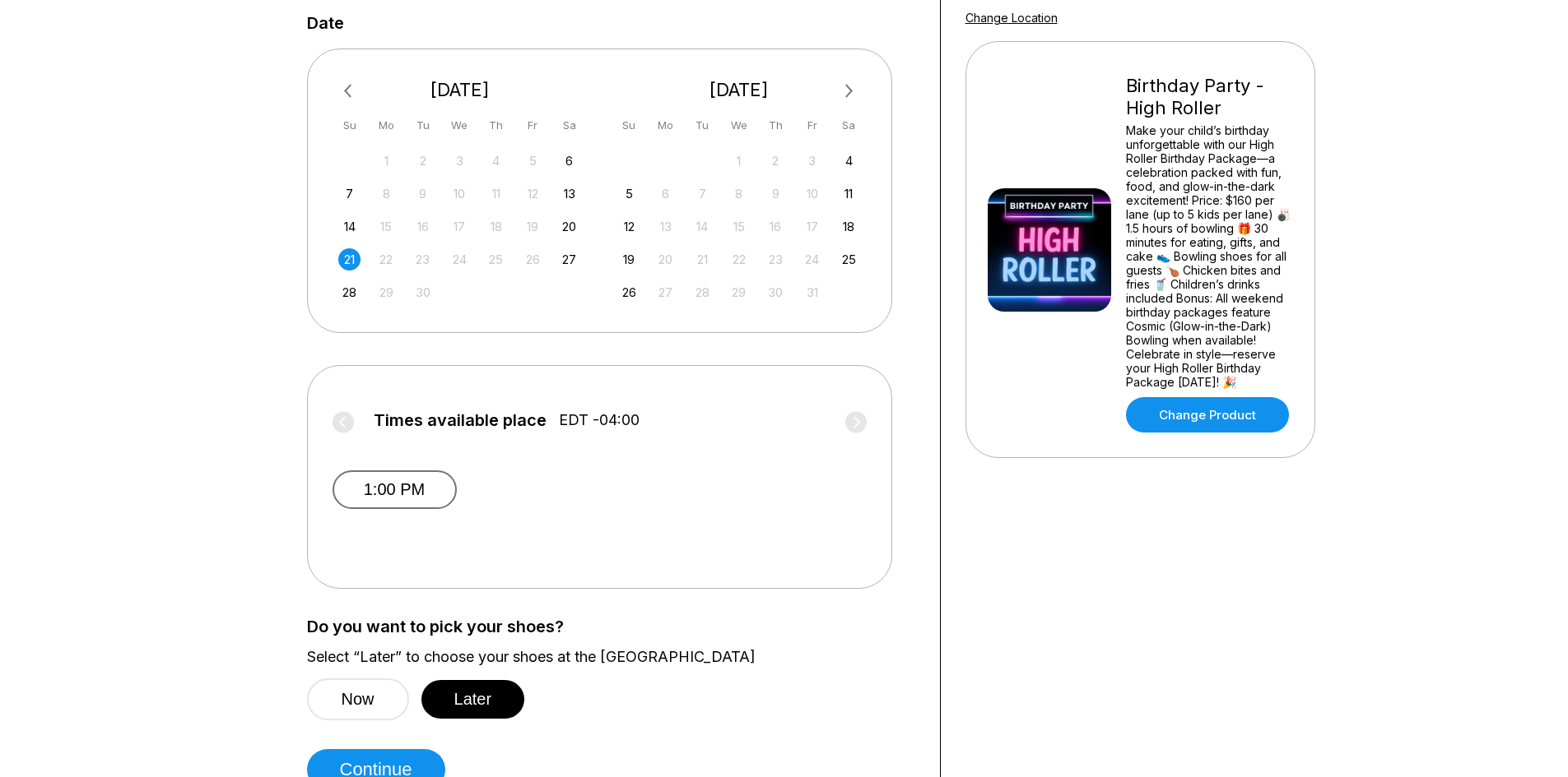
click at [407, 486] on button "1:00 PM" at bounding box center [394, 490] width 124 height 39
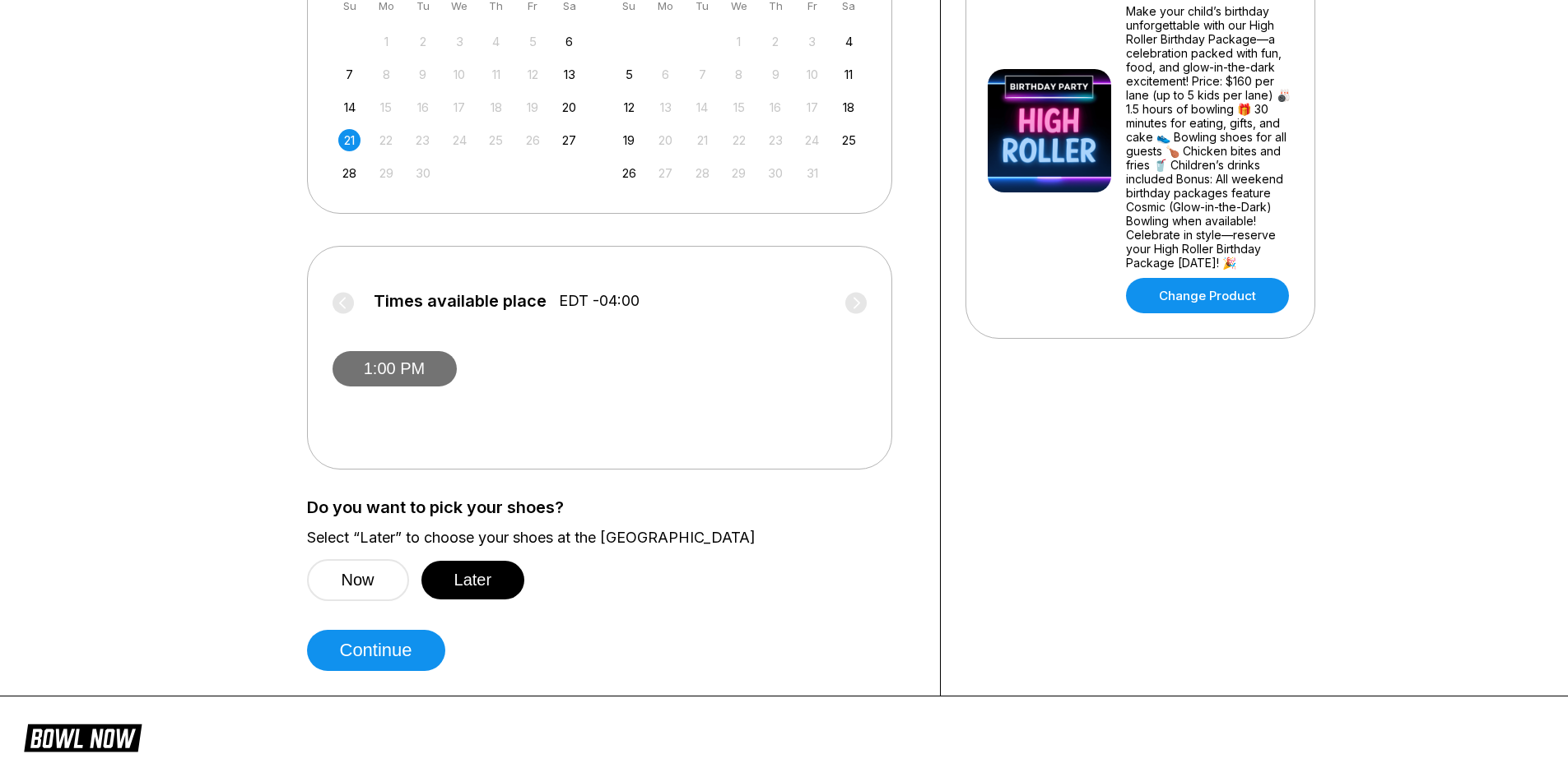
scroll to position [658, 0]
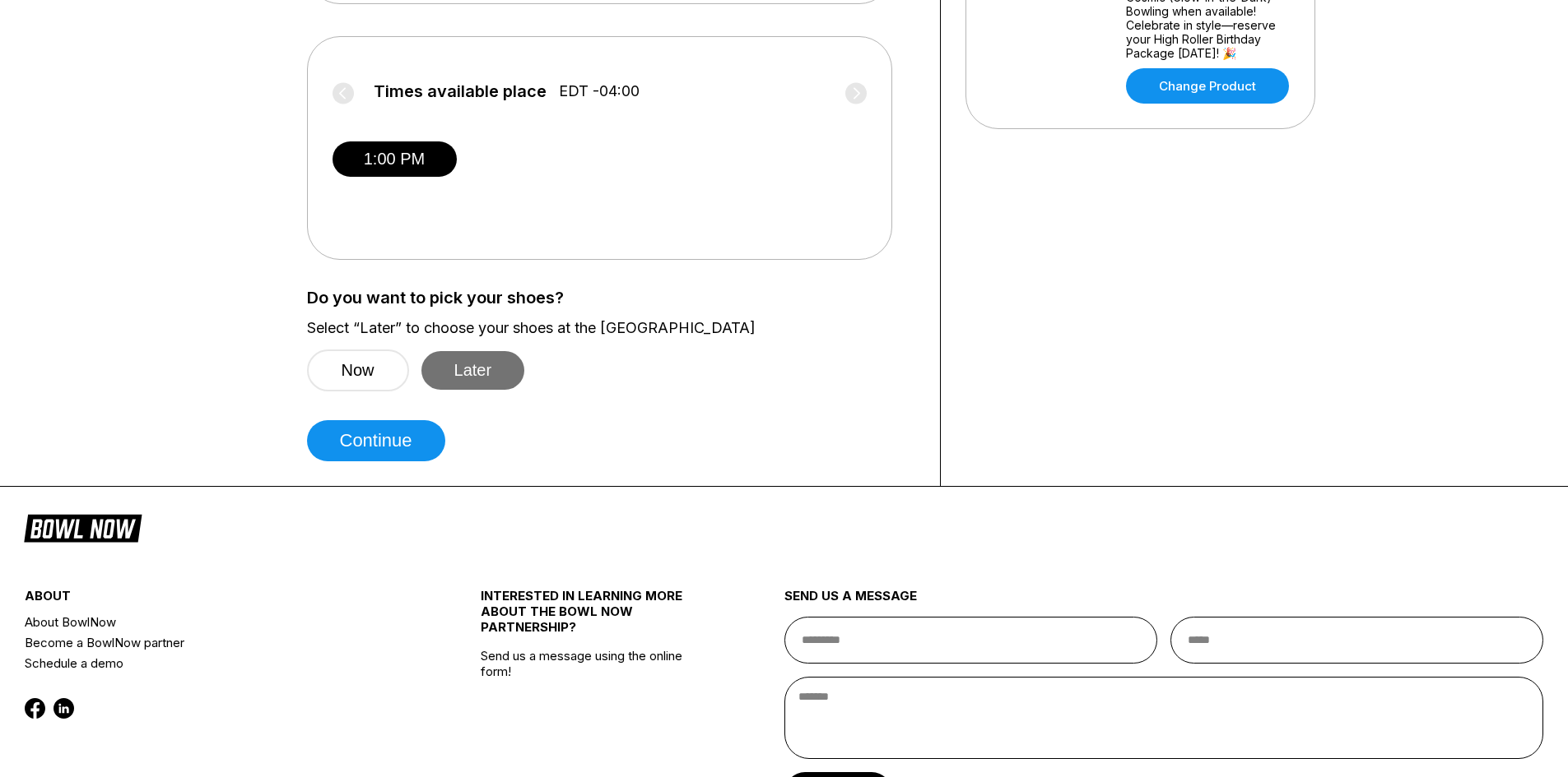
click at [495, 364] on button "Later" at bounding box center [473, 371] width 103 height 39
click at [412, 442] on button "Continue" at bounding box center [375, 440] width 138 height 41
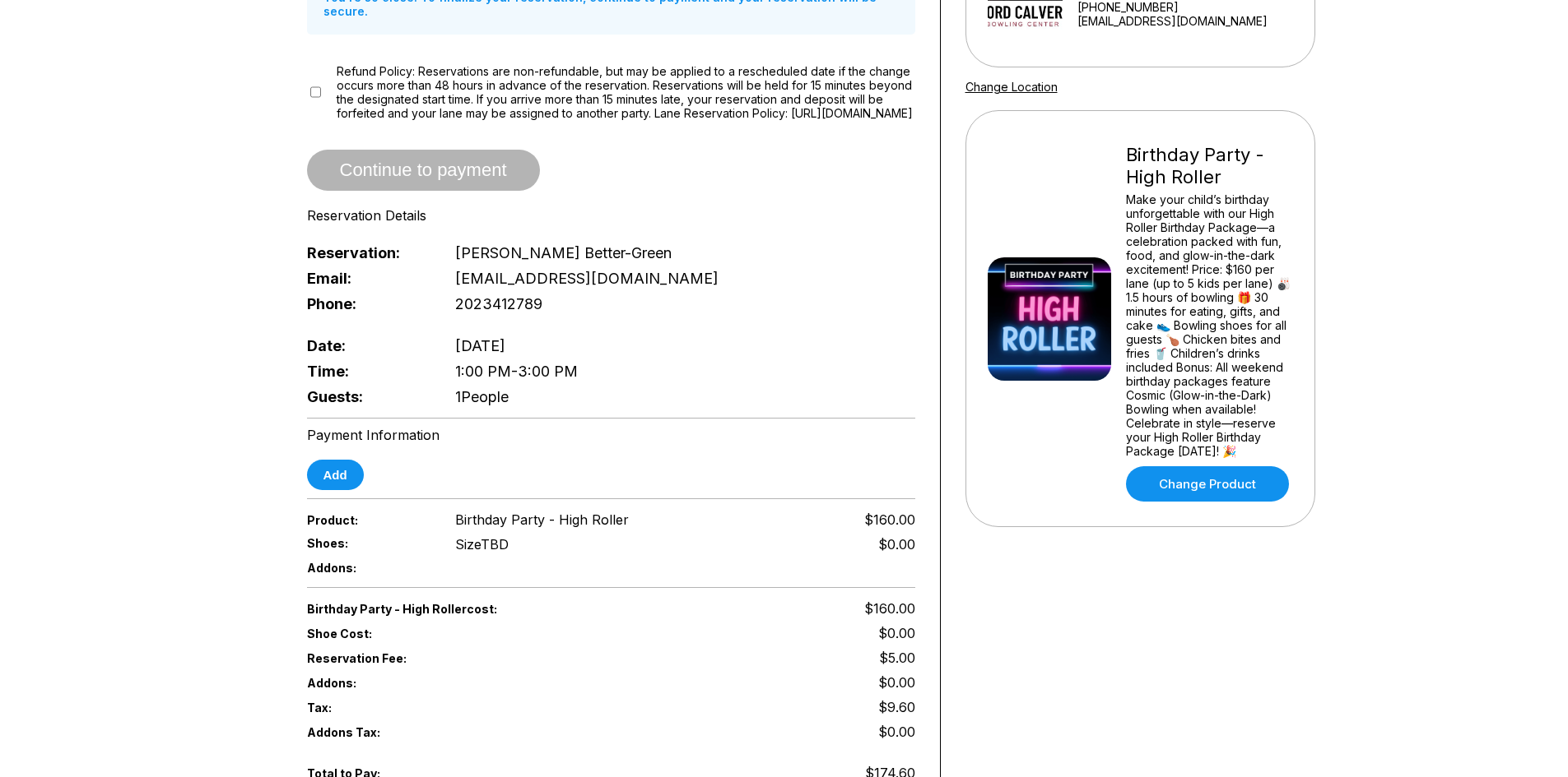
scroll to position [164, 0]
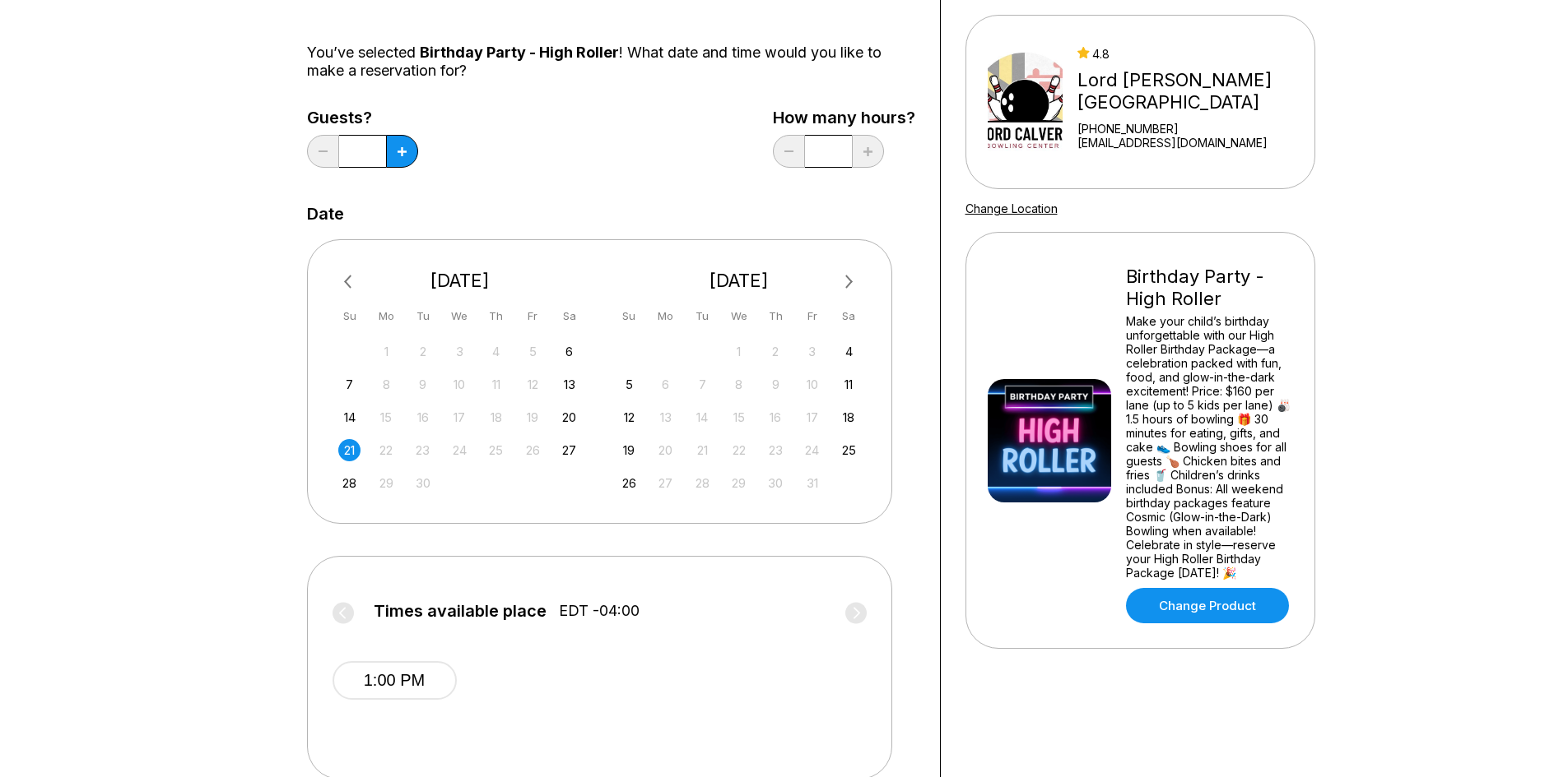
scroll to position [82, 0]
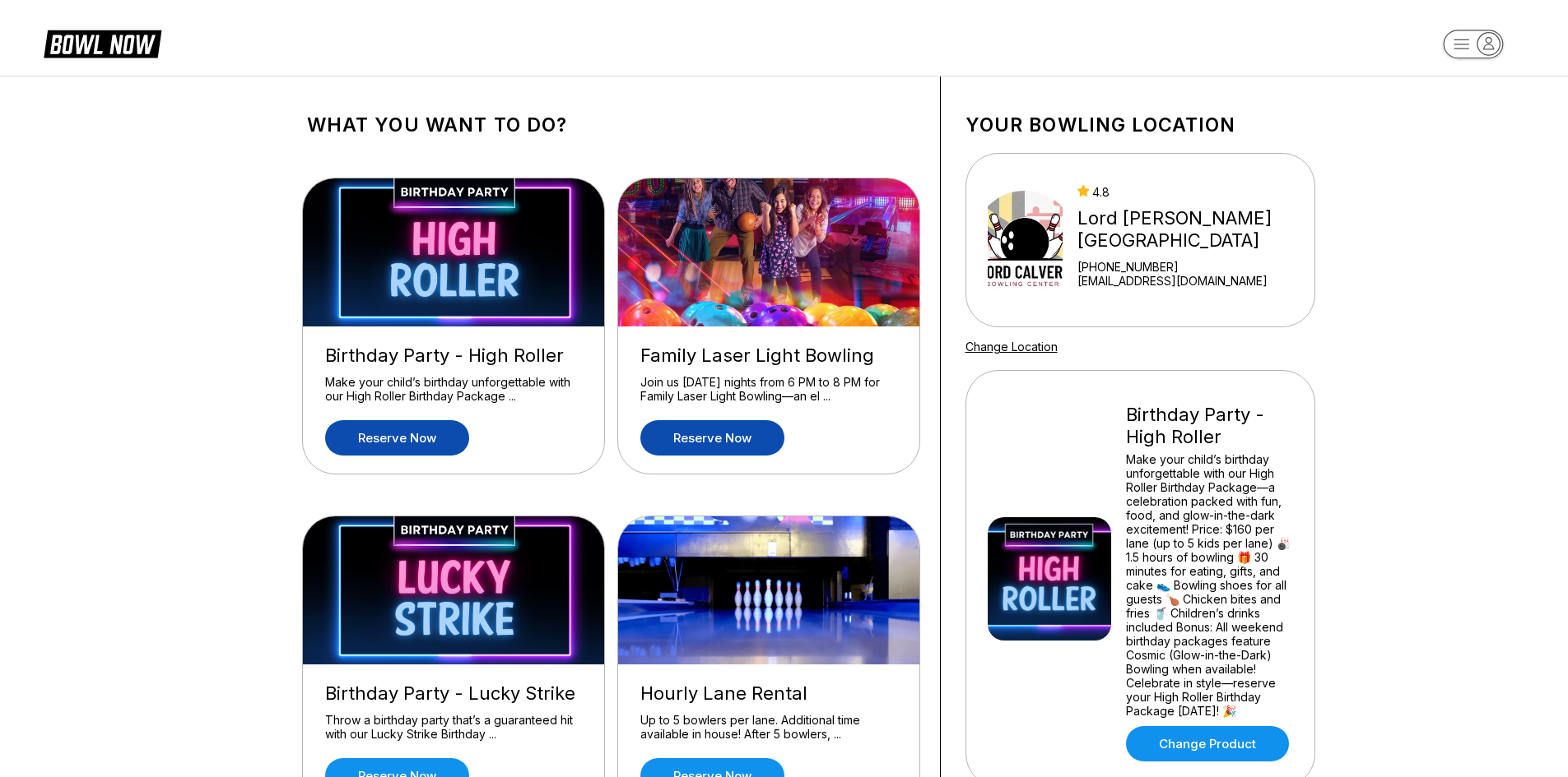
click at [684, 425] on link "Reserve now" at bounding box center [712, 438] width 144 height 36
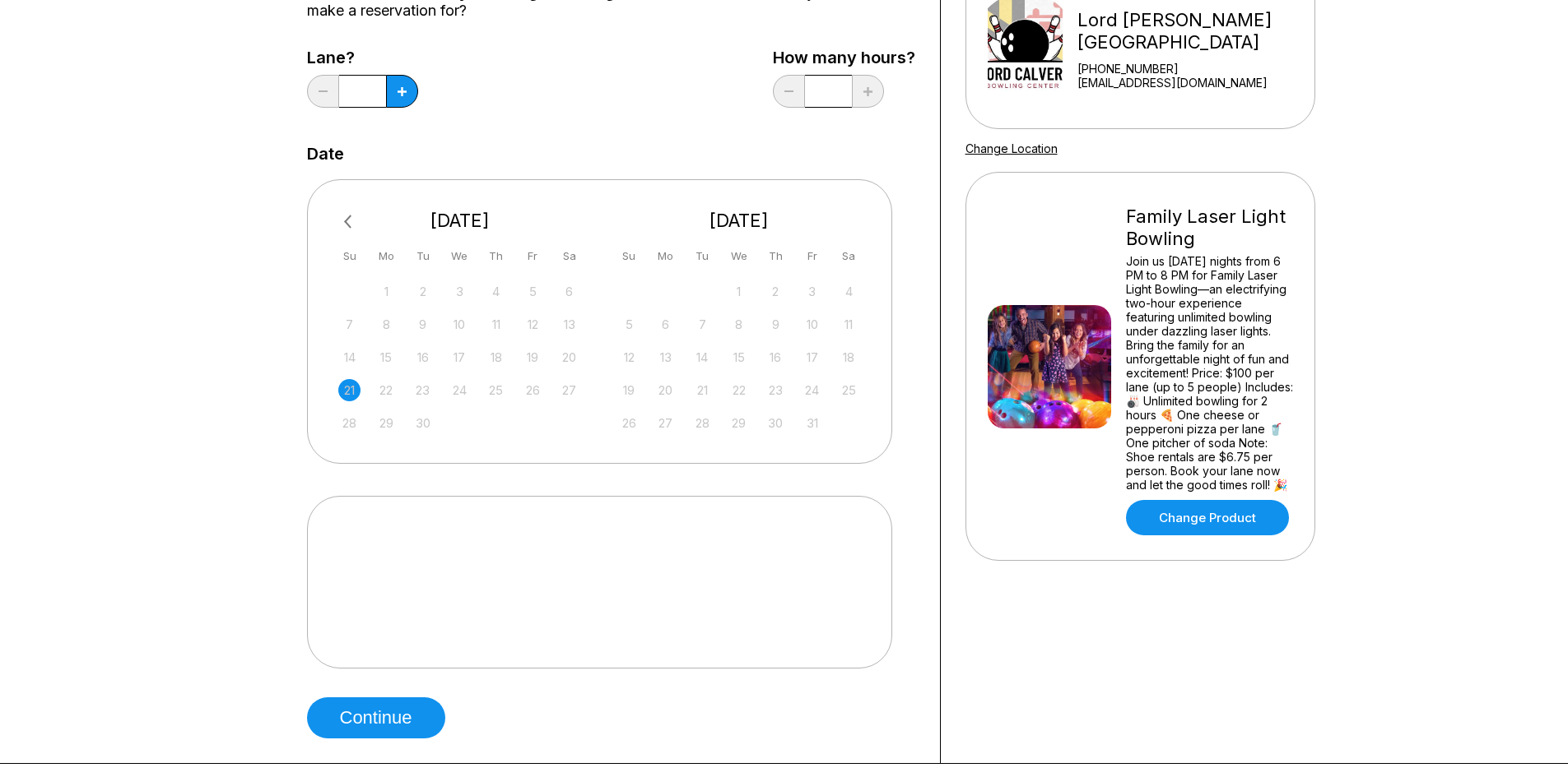
scroll to position [247, 0]
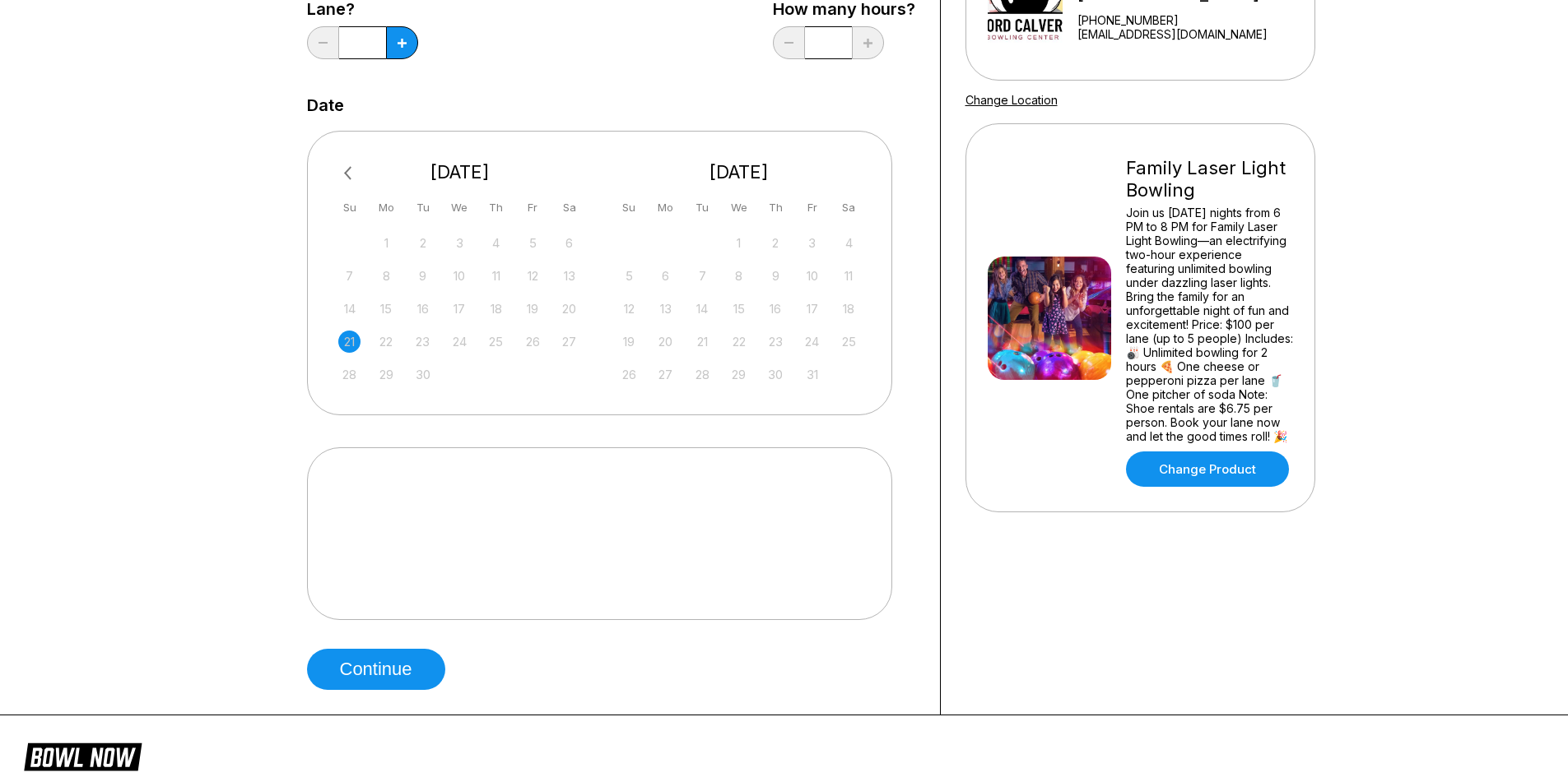
click at [342, 177] on button "Previous Month" at bounding box center [350, 174] width 26 height 26
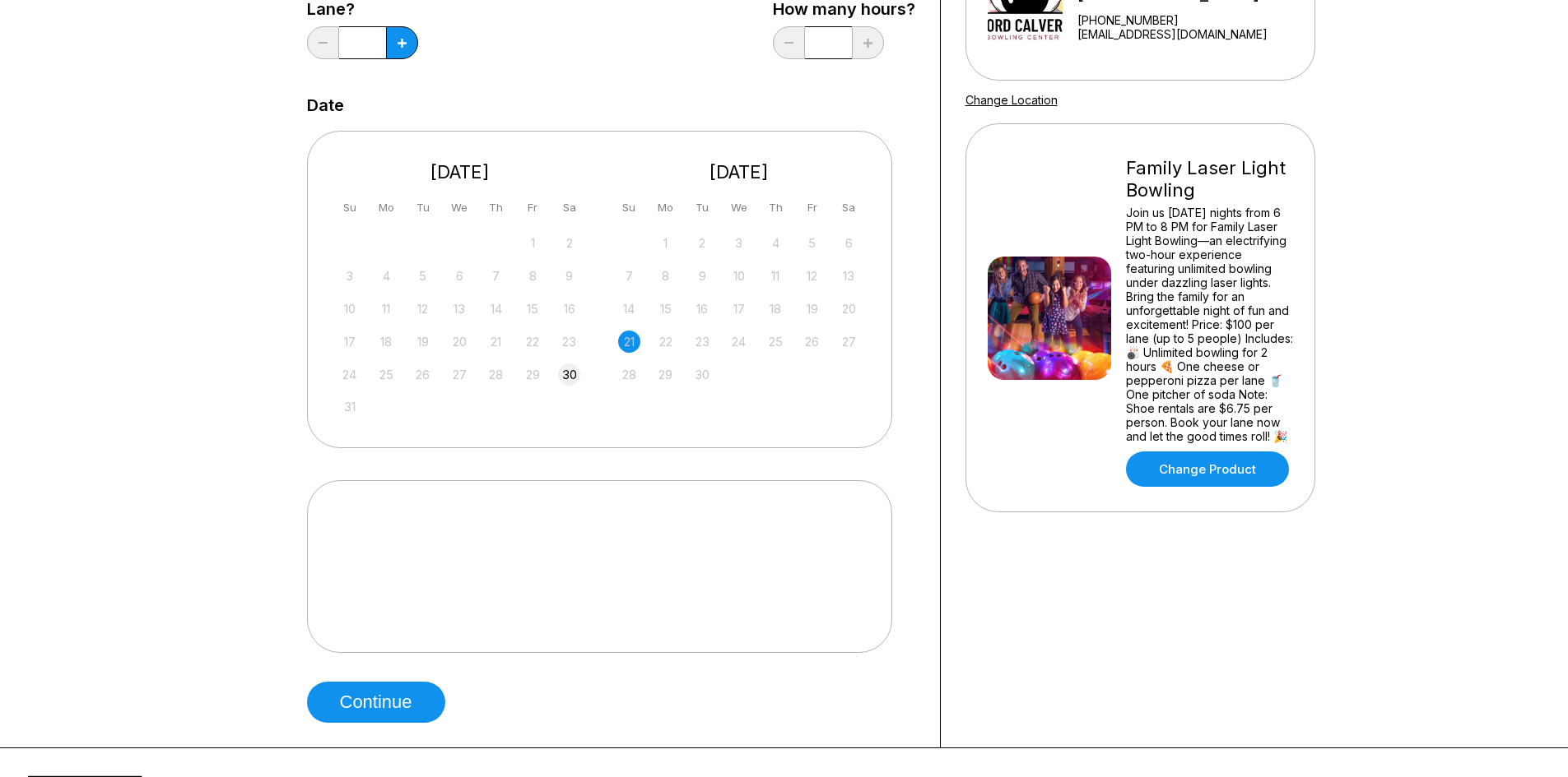
click at [574, 371] on div "30" at bounding box center [569, 375] width 23 height 23
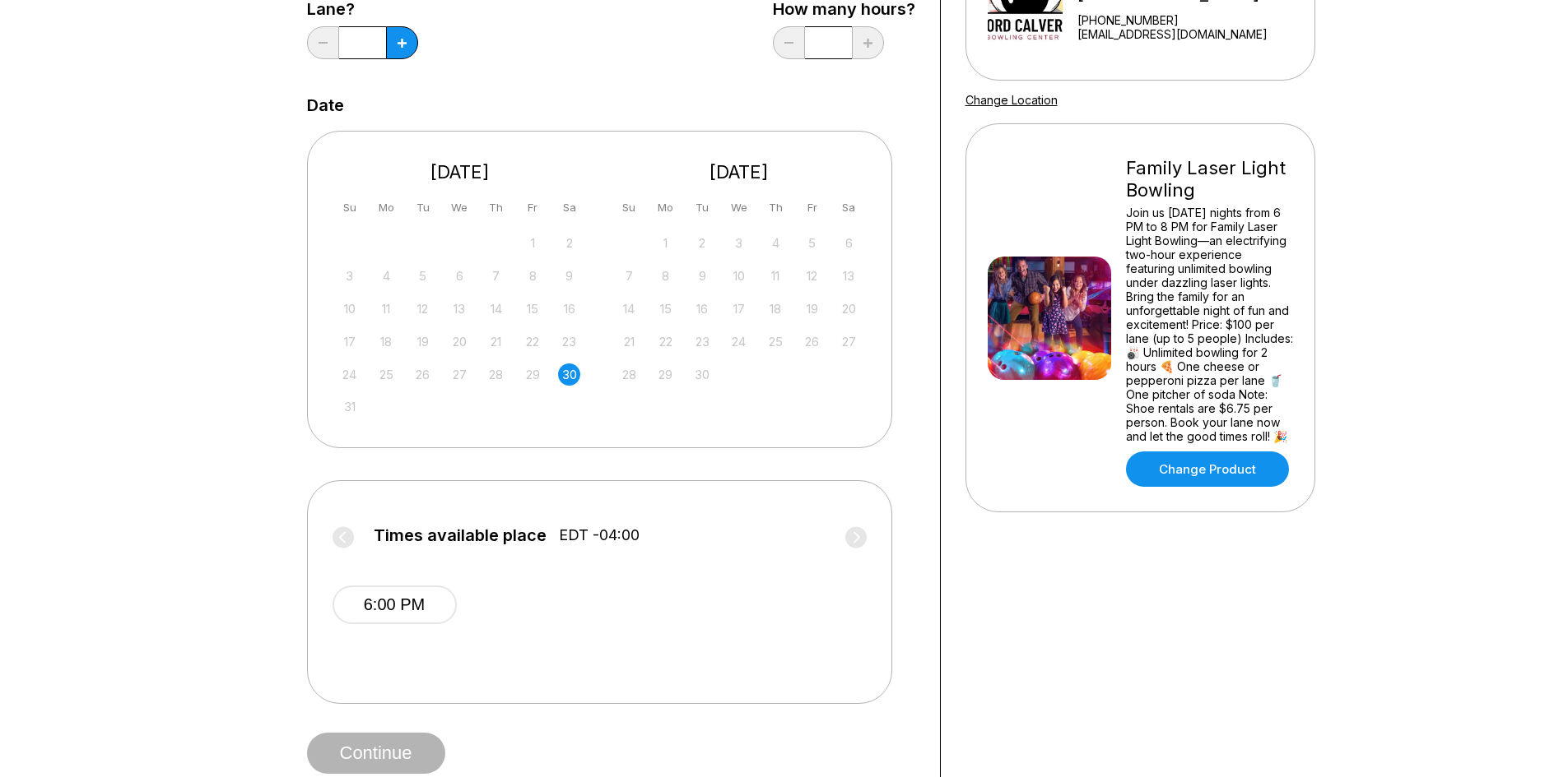
scroll to position [164, 0]
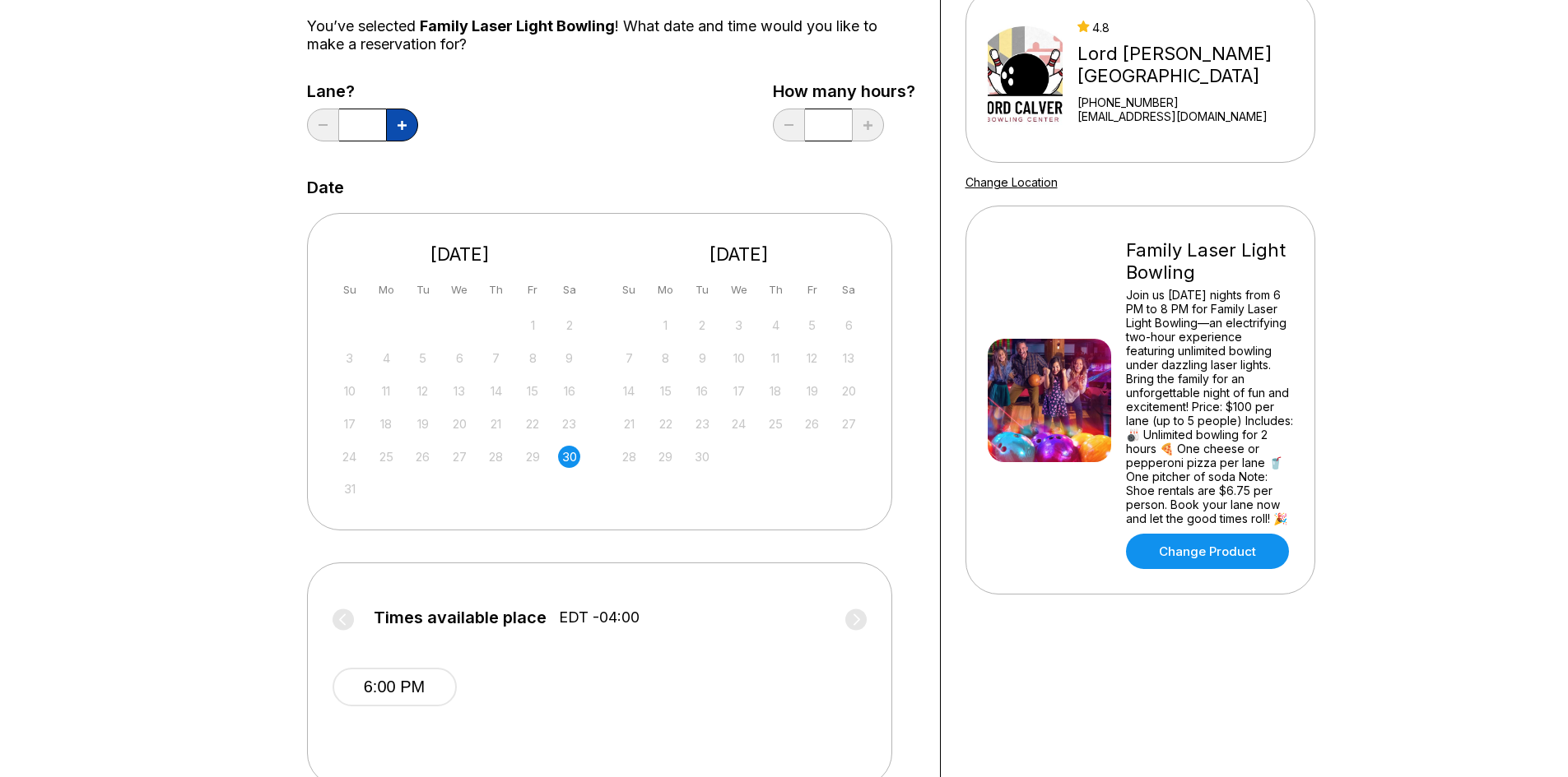
click at [408, 124] on button at bounding box center [401, 125] width 32 height 33
click at [408, 126] on button at bounding box center [401, 125] width 32 height 33
type input "*"
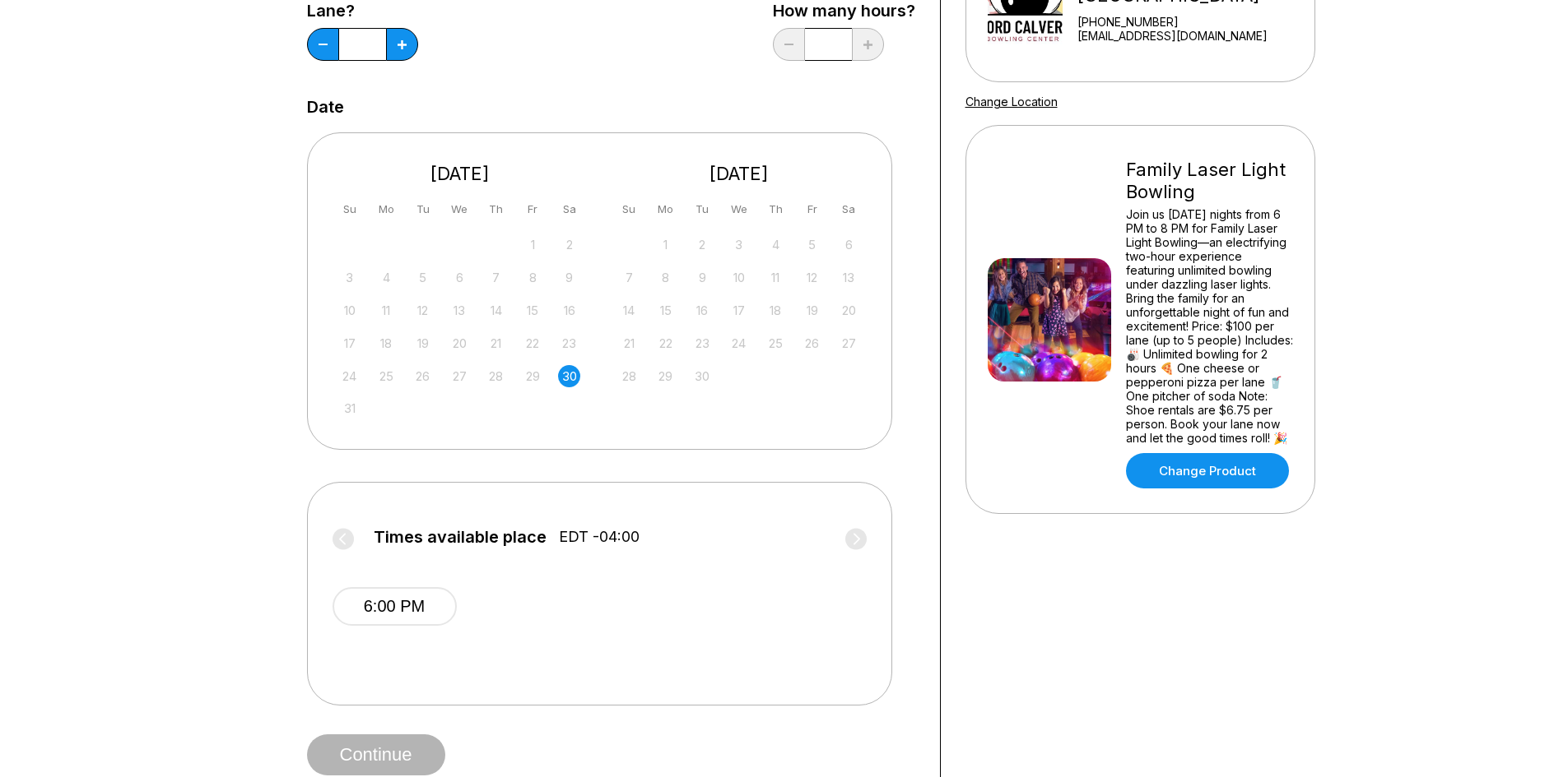
scroll to position [247, 0]
click at [567, 370] on div "30" at bounding box center [569, 375] width 23 height 23
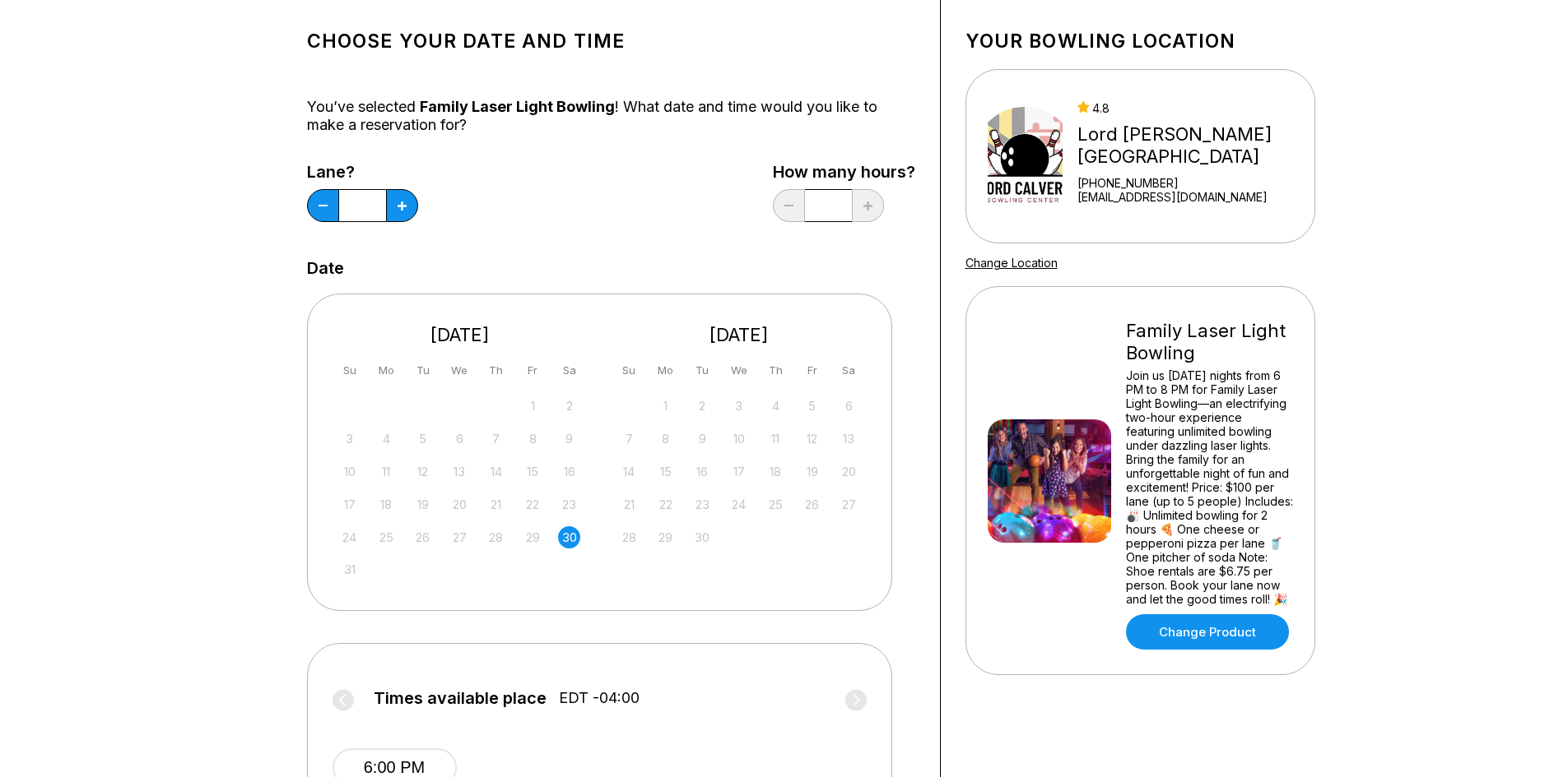
scroll to position [82, 0]
click at [833, 329] on div "[DATE]" at bounding box center [739, 337] width 255 height 23
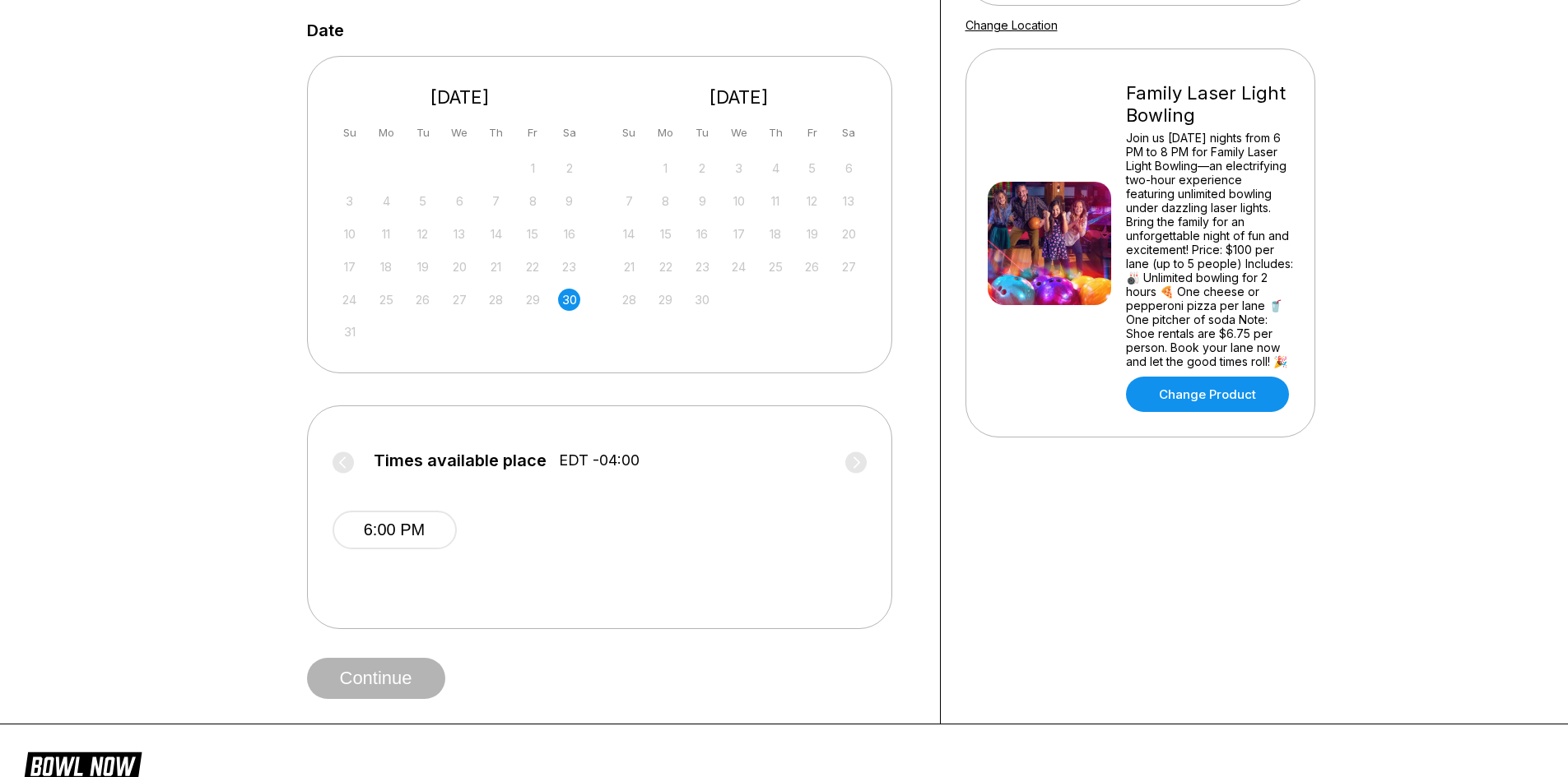
scroll to position [329, 0]
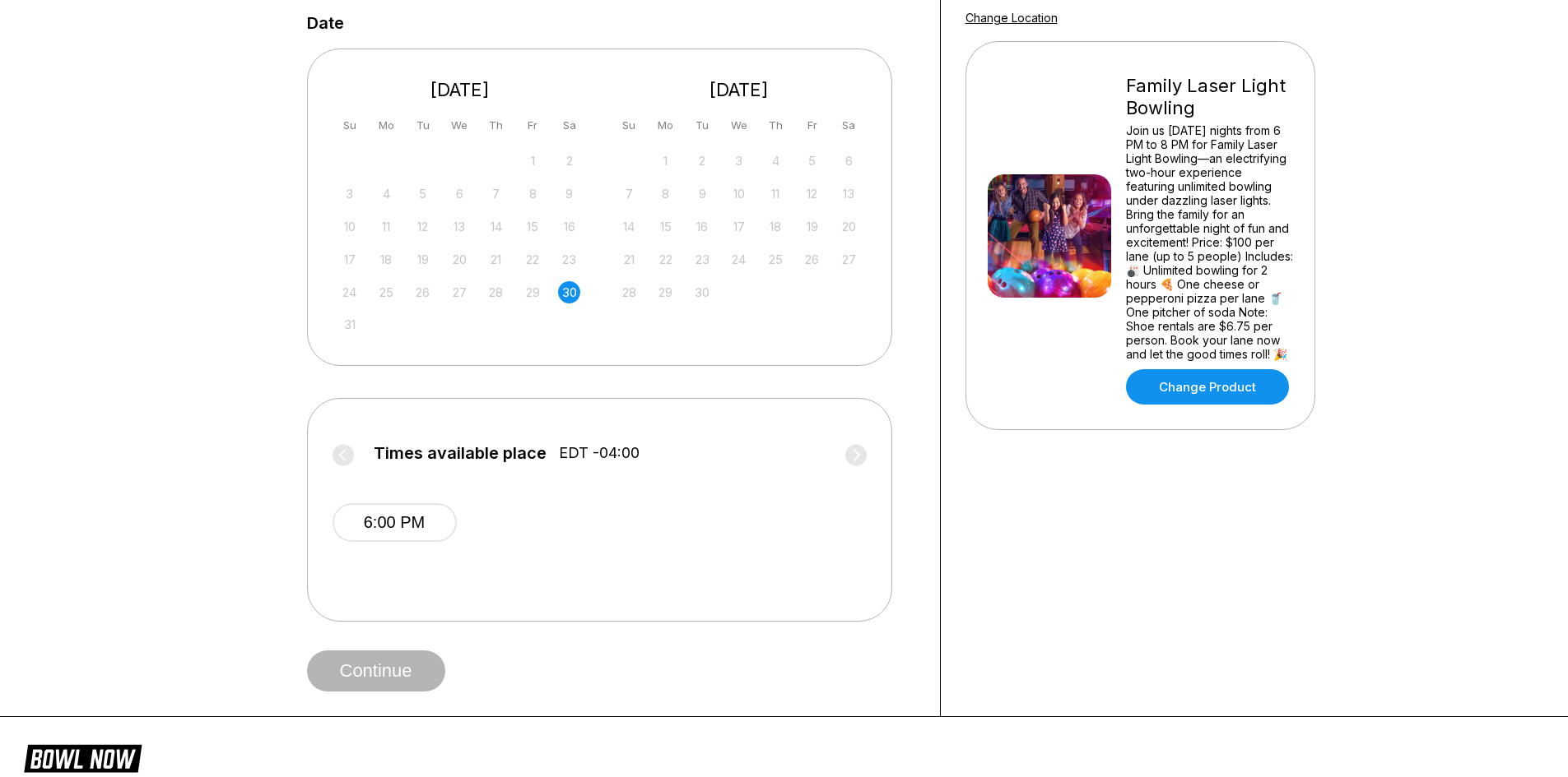
click at [862, 452] on label "Times available place EDT -04:00" at bounding box center [599, 458] width 534 height 26
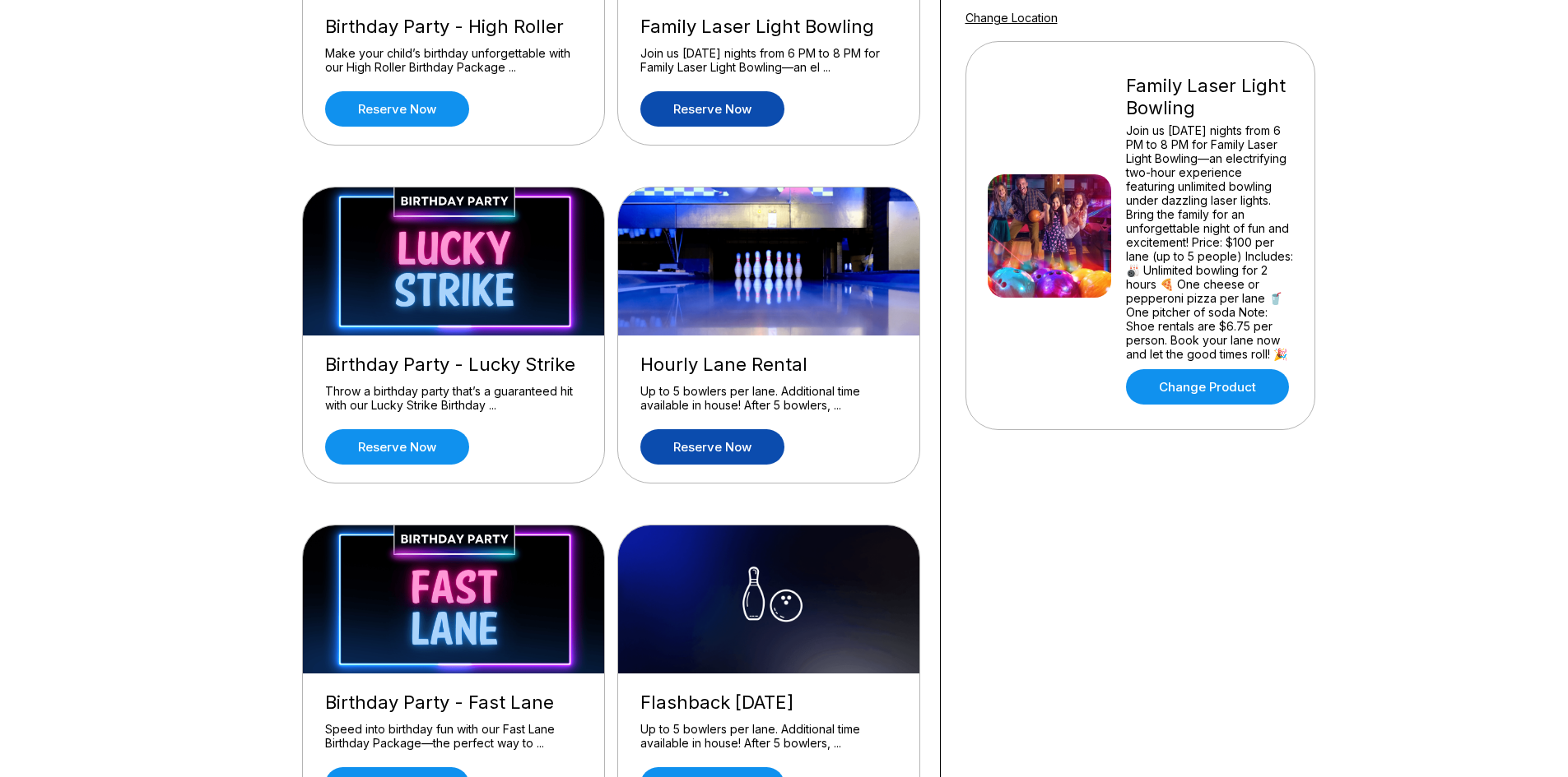
click at [730, 438] on link "Reserve now" at bounding box center [712, 447] width 144 height 36
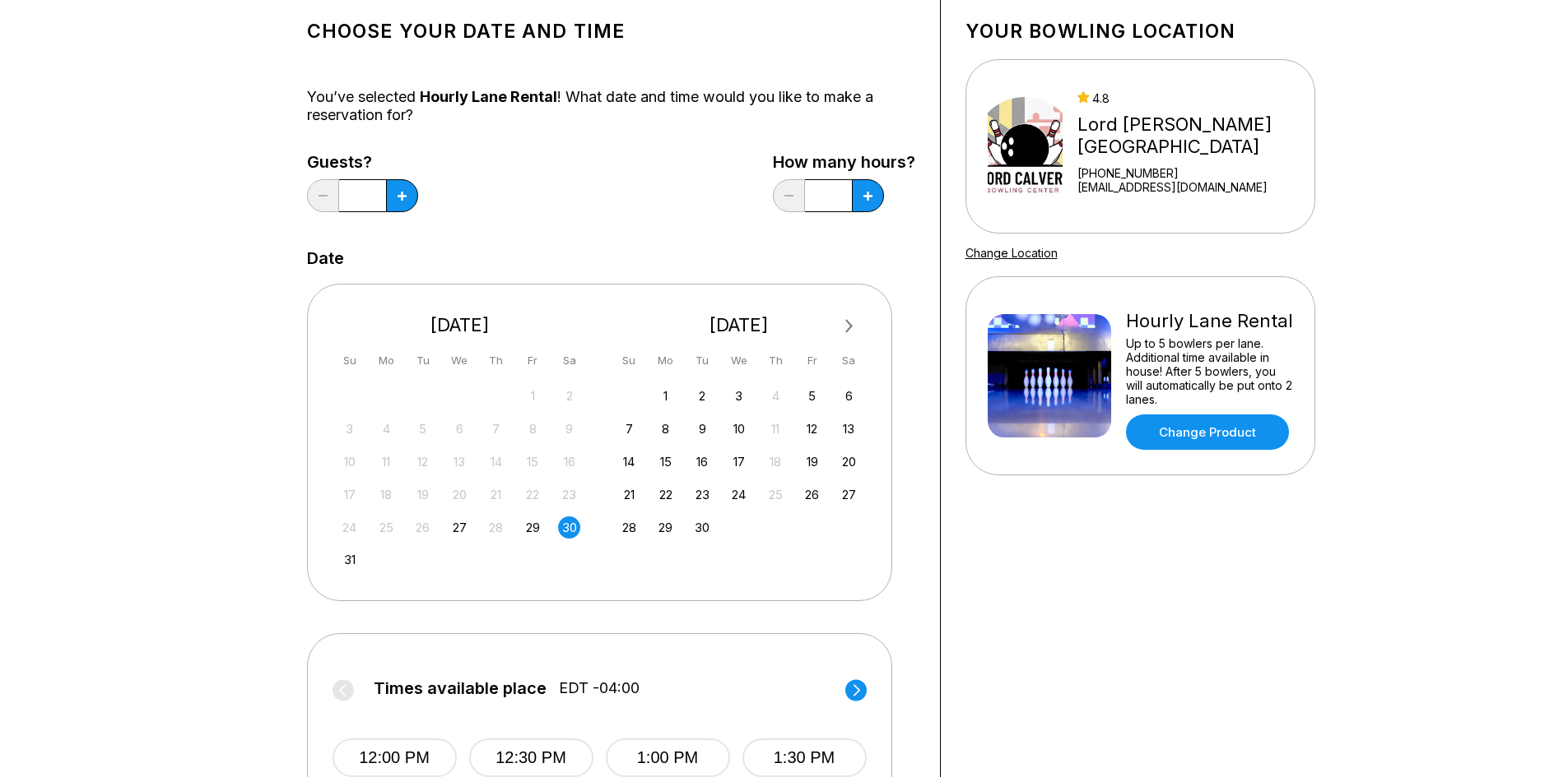
scroll to position [0, 0]
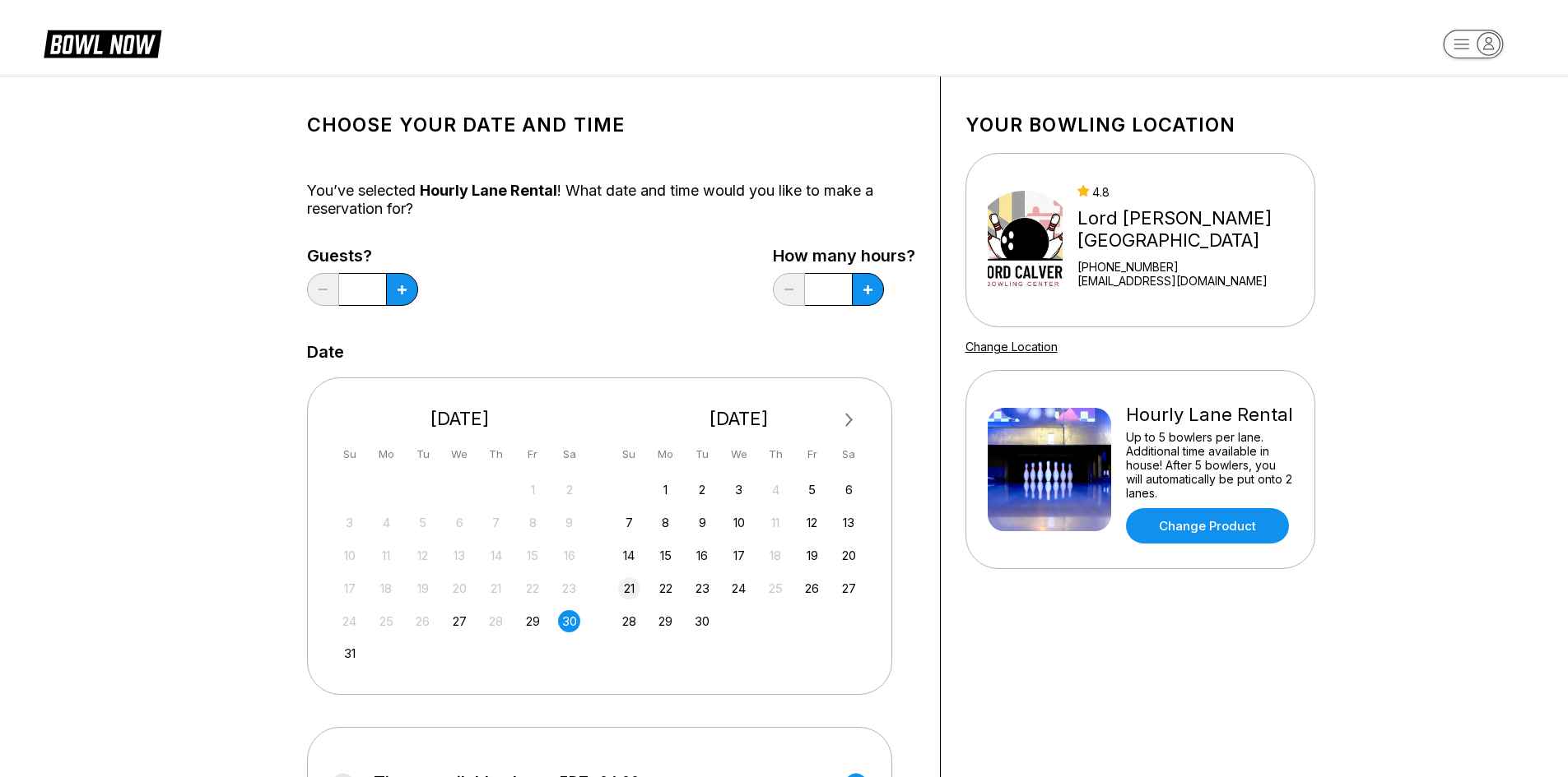
click at [624, 591] on div "21" at bounding box center [630, 589] width 23 height 23
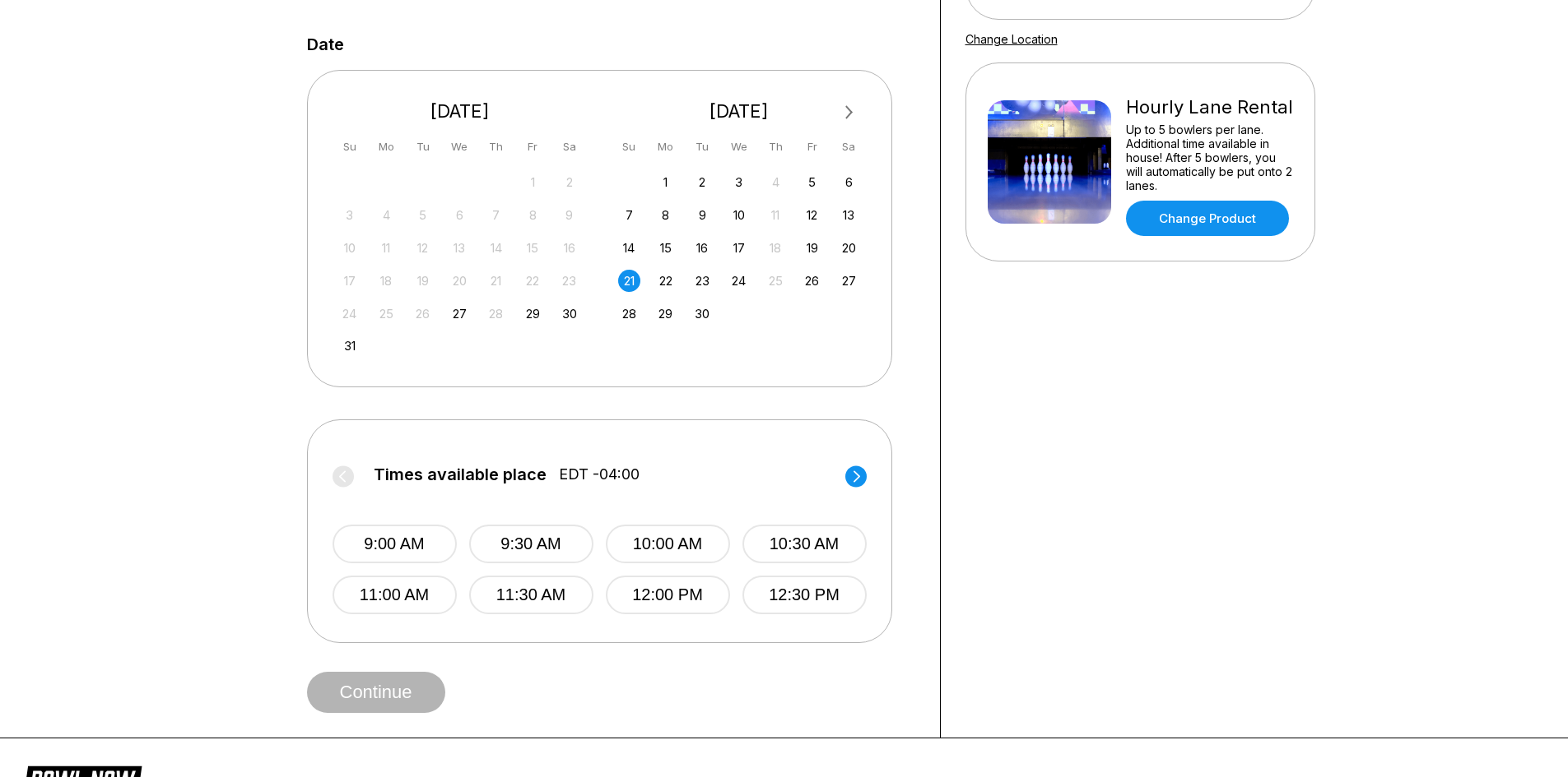
scroll to position [329, 0]
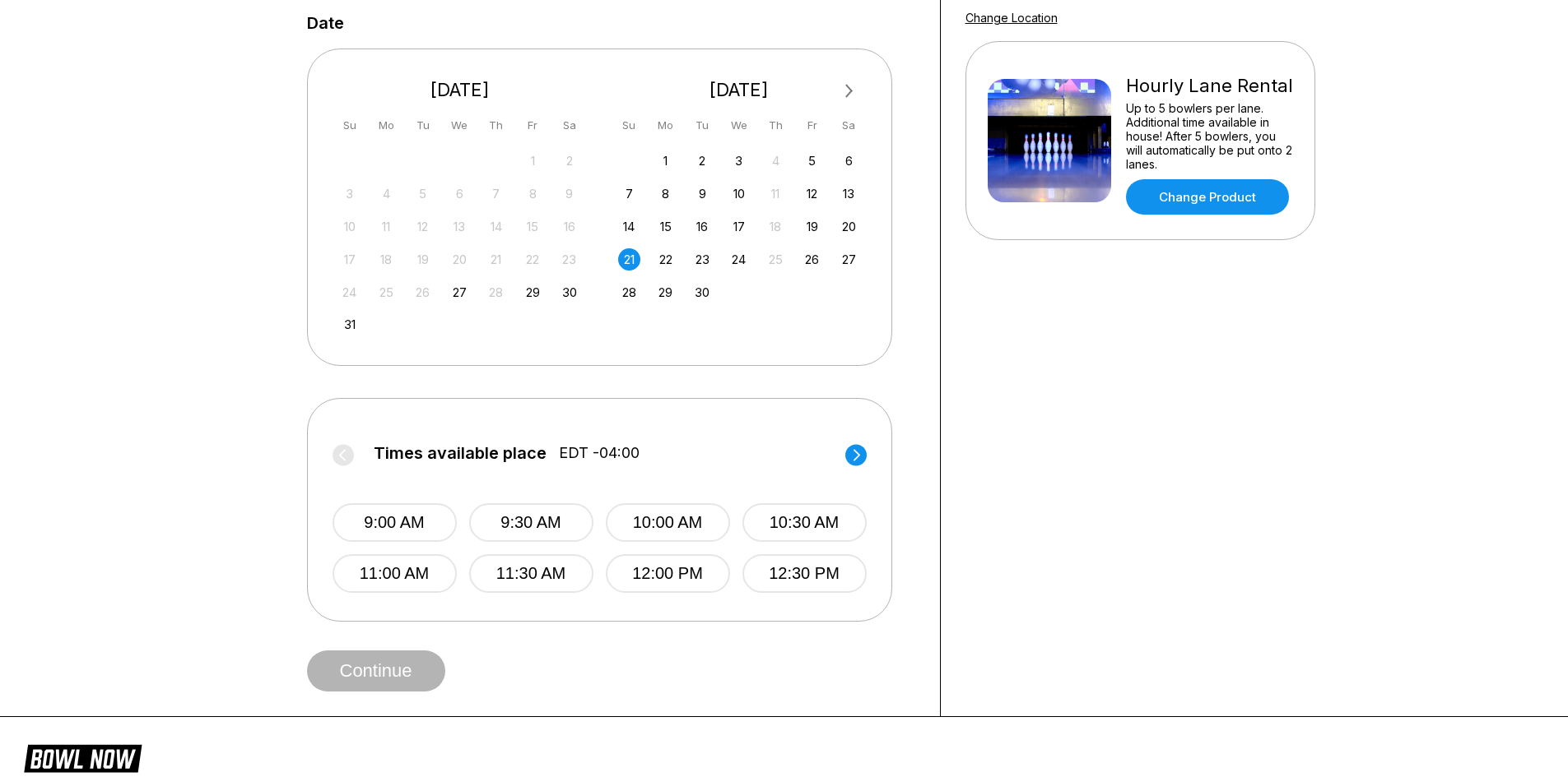
click at [858, 459] on circle at bounding box center [856, 455] width 22 height 22
